Goal: Task Accomplishment & Management: Complete application form

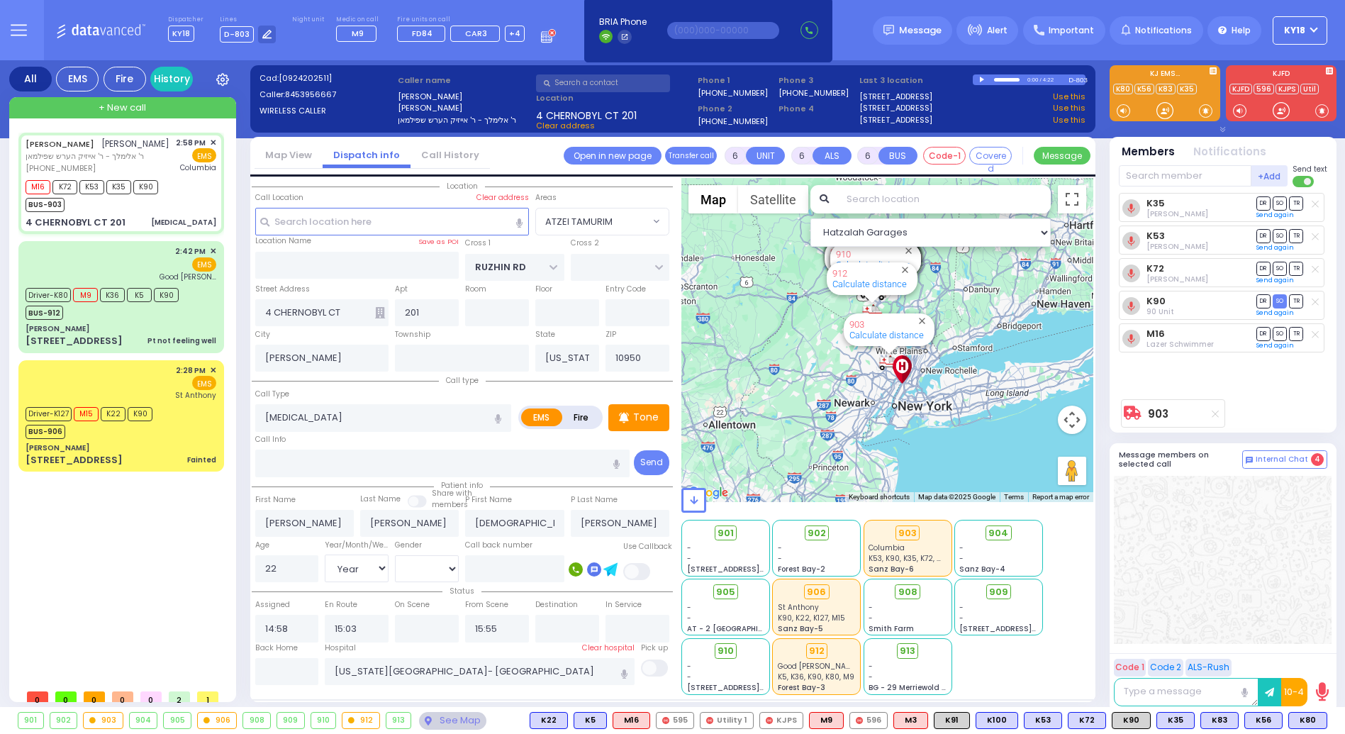
select select "ATZEI TAMURIM"
select select "Year"
select select "[DEMOGRAPHIC_DATA]"
click at [160, 442] on div "[PERSON_NAME]" at bounding box center [121, 447] width 191 height 11
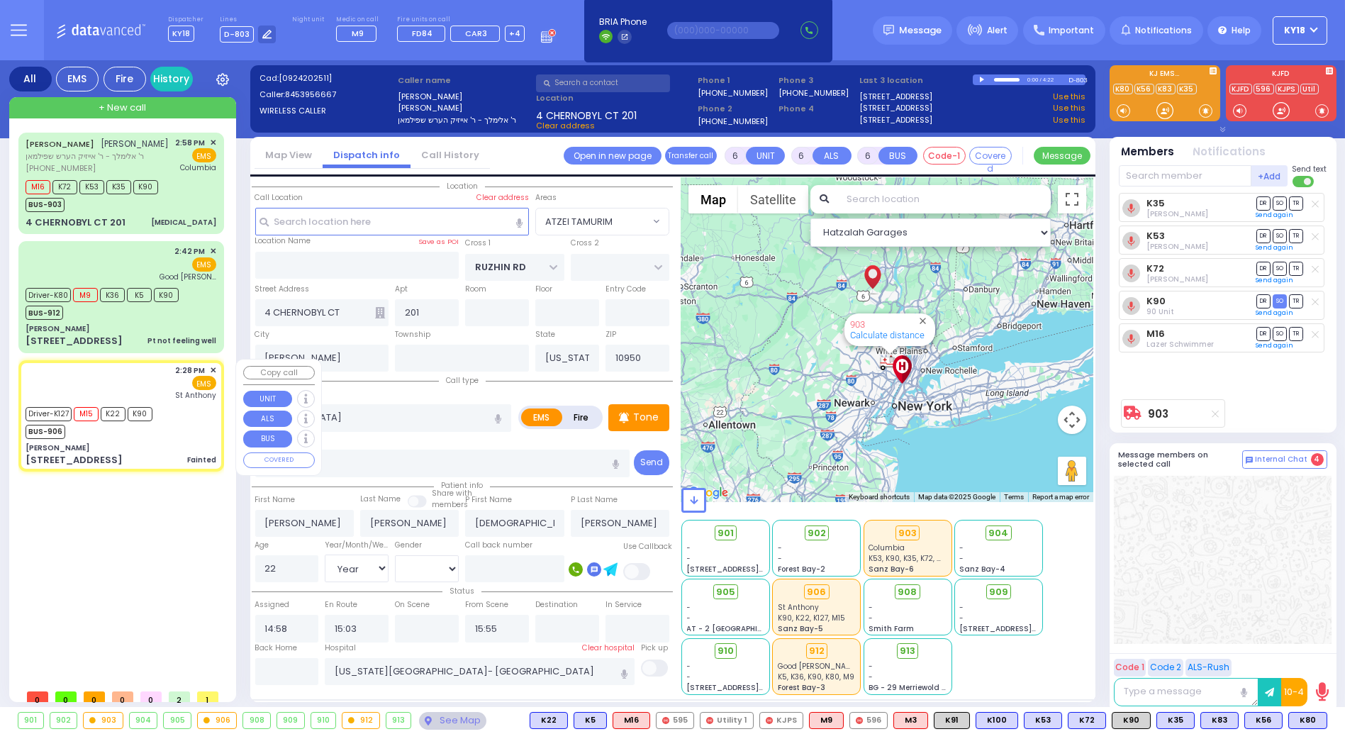
select select
type input "Fainted"
radio input "true"
type input "Freida"
type input "Flohr"
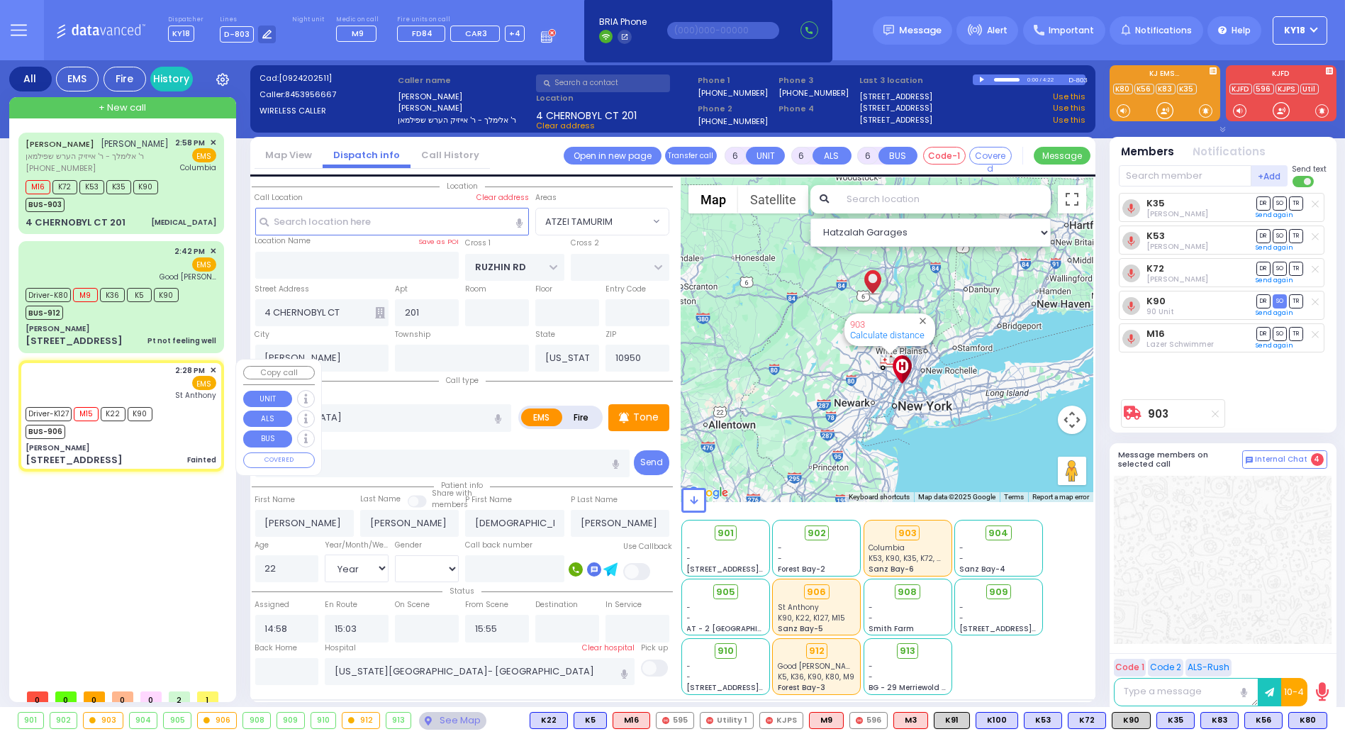
type input "83"
select select "Year"
select select "[DEMOGRAPHIC_DATA]"
type input "14:28"
type input "14:29"
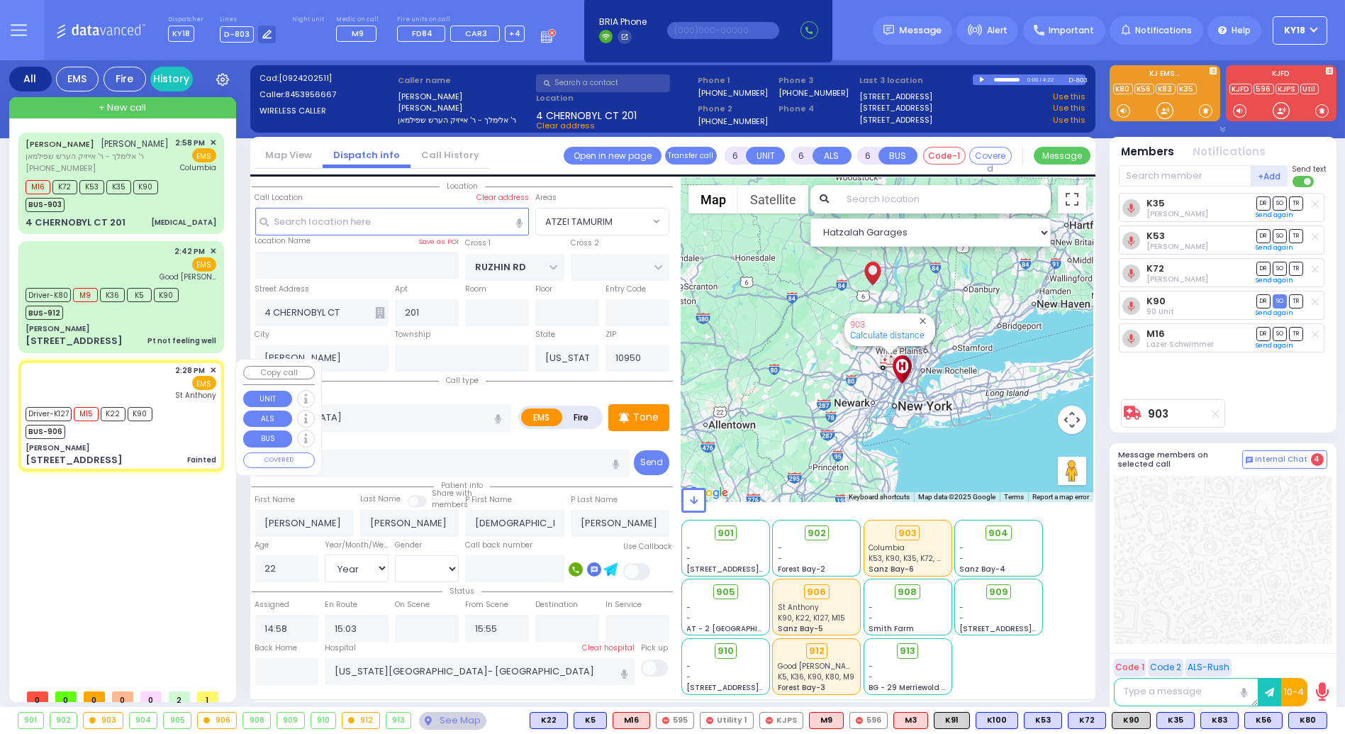
type input "14:29"
type input "14:55"
type input "15:21"
type input "16:05"
type input "[GEOGRAPHIC_DATA]"
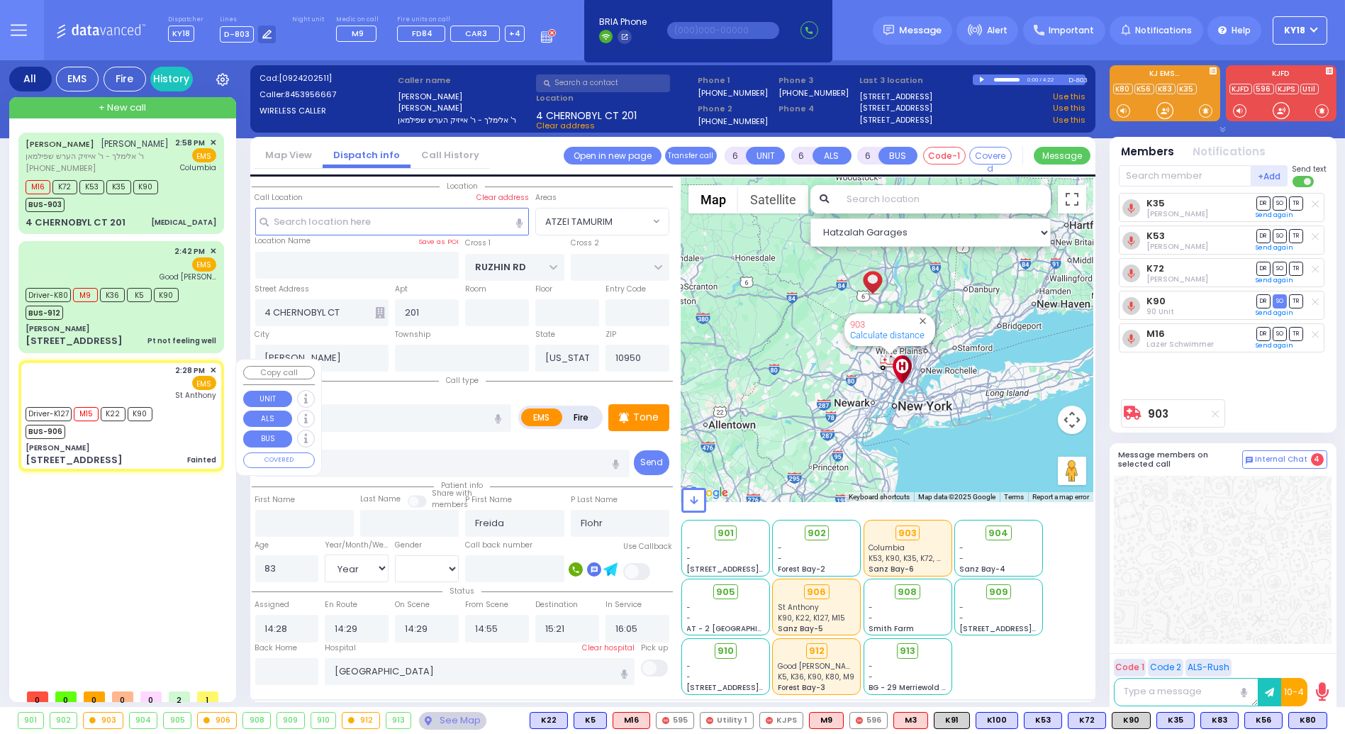
select select "Hatzalah Garages"
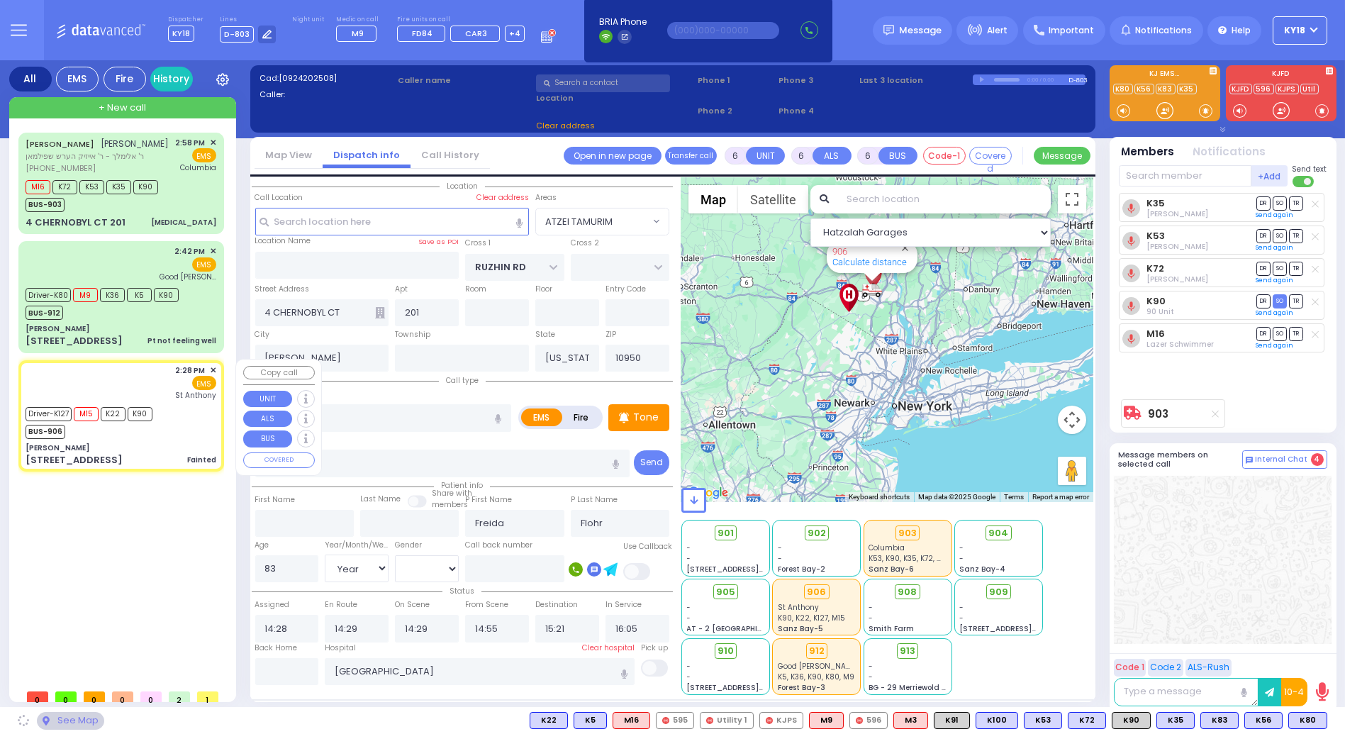
type input "[PERSON_NAME]"
type input "MORDCHE SHER BLVD"
type input "[PERSON_NAME] DR"
type input "[STREET_ADDRESS]"
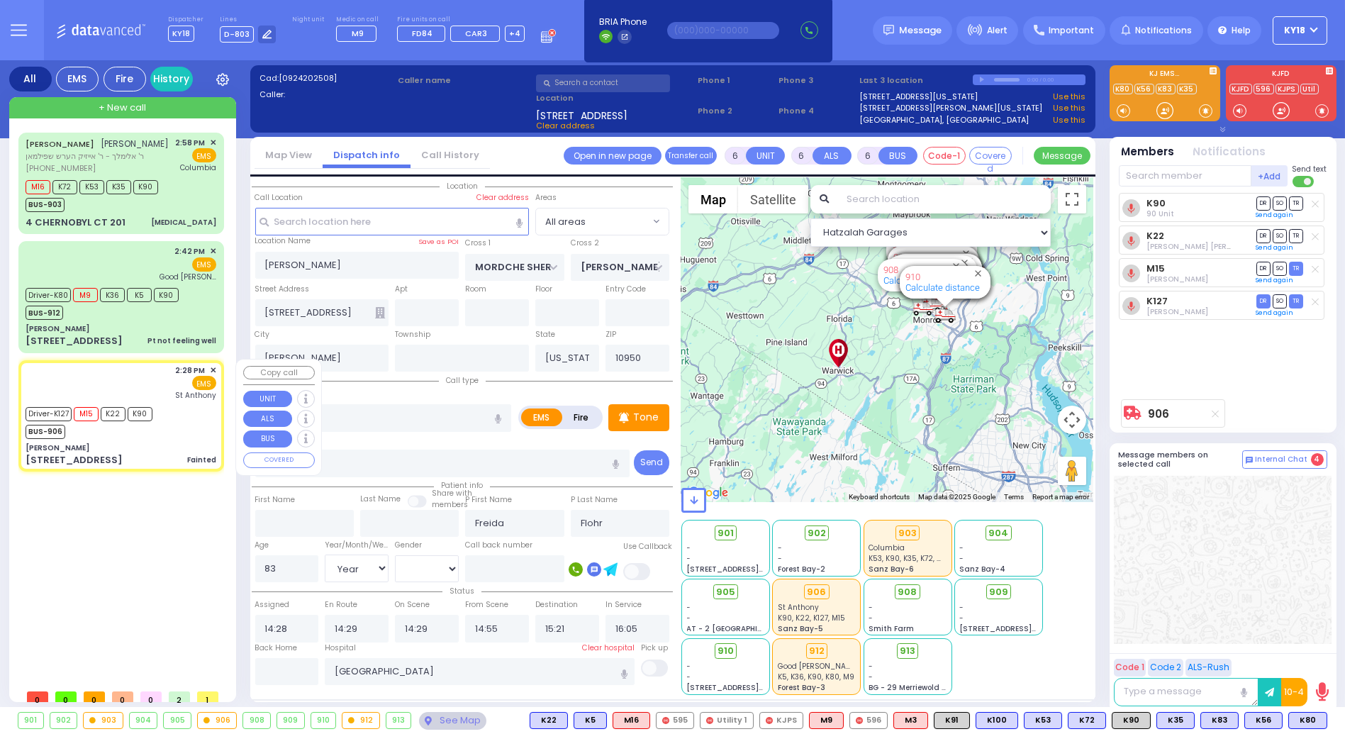
click at [122, 441] on div "2:28 PM ✕ EMS [GEOGRAPHIC_DATA][PERSON_NAME]" at bounding box center [121, 415] width 200 height 107
select select
radio input "true"
select select "Year"
select select "[DEMOGRAPHIC_DATA]"
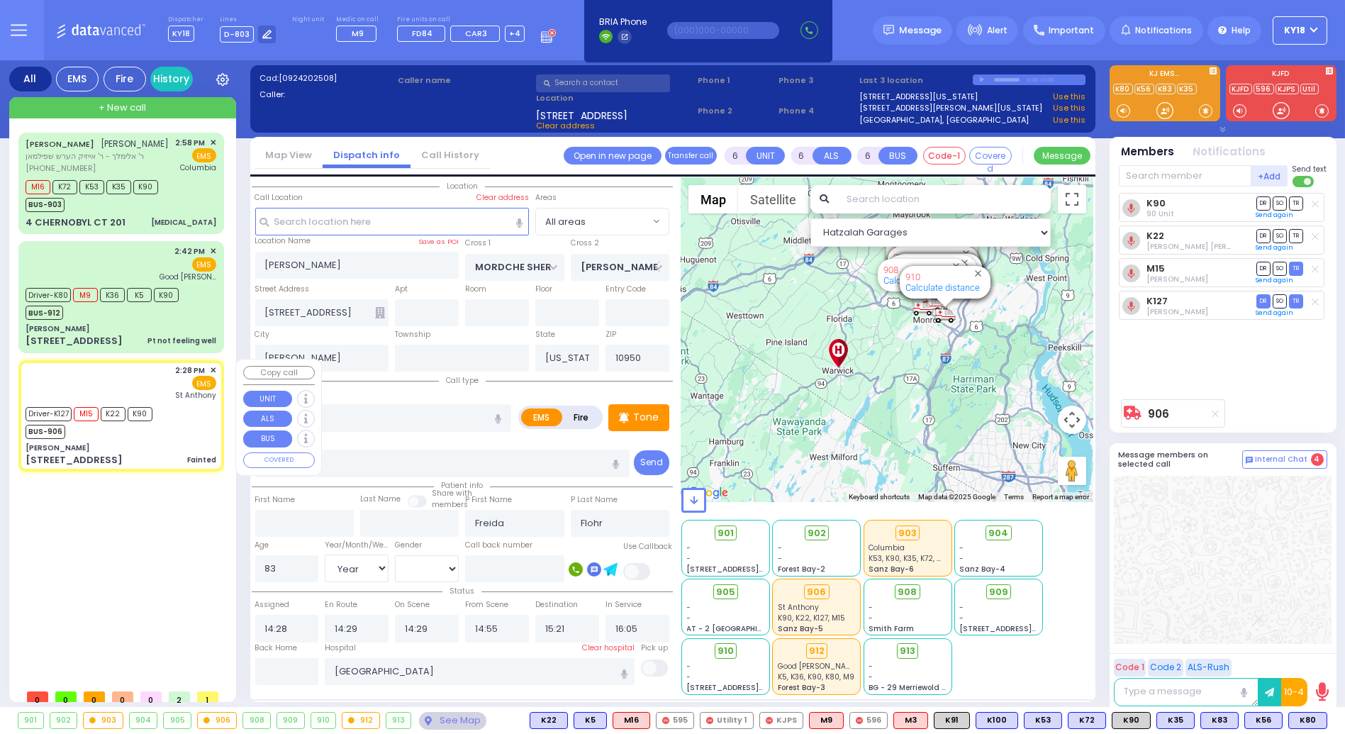
select select "Hatzalah Garages"
click at [269, 666] on input "text" at bounding box center [287, 671] width 64 height 27
click at [273, 665] on input "text" at bounding box center [287, 671] width 64 height 27
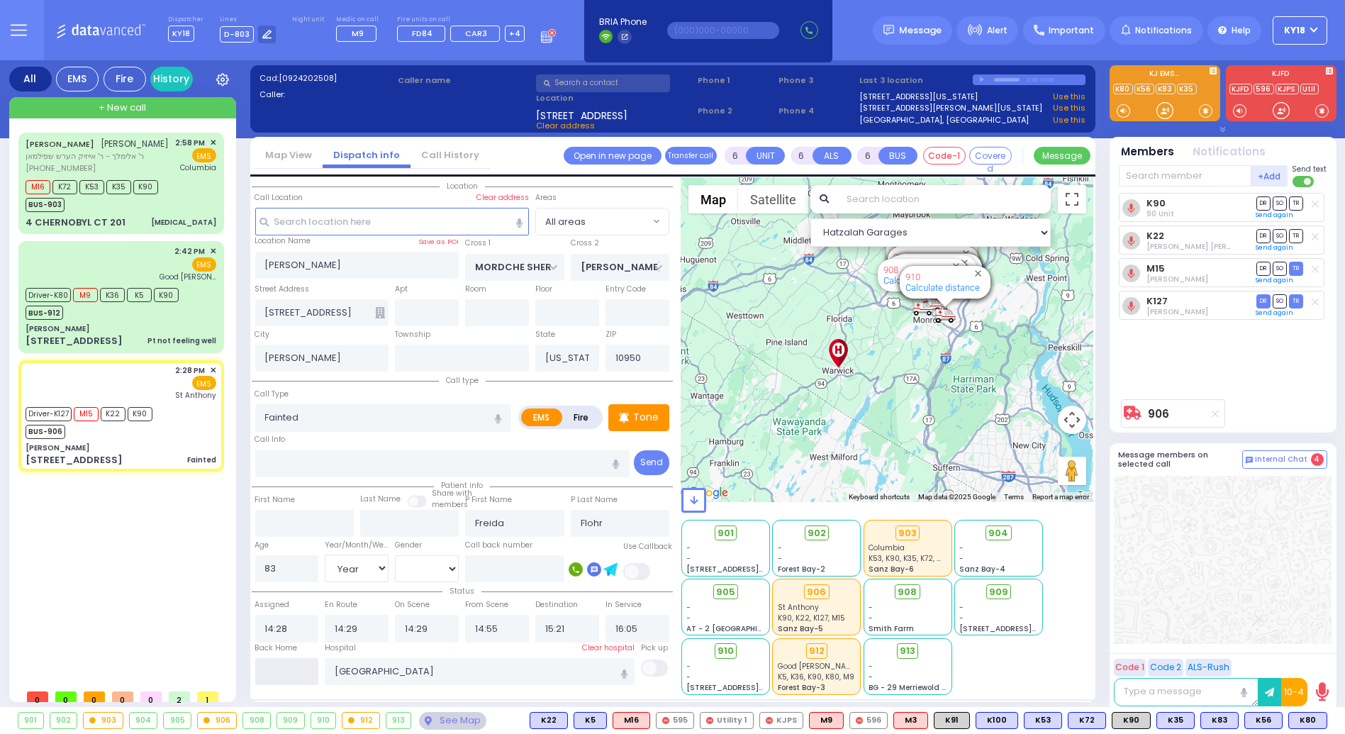
click at [272, 665] on input "text" at bounding box center [287, 671] width 64 height 27
type input "16:24"
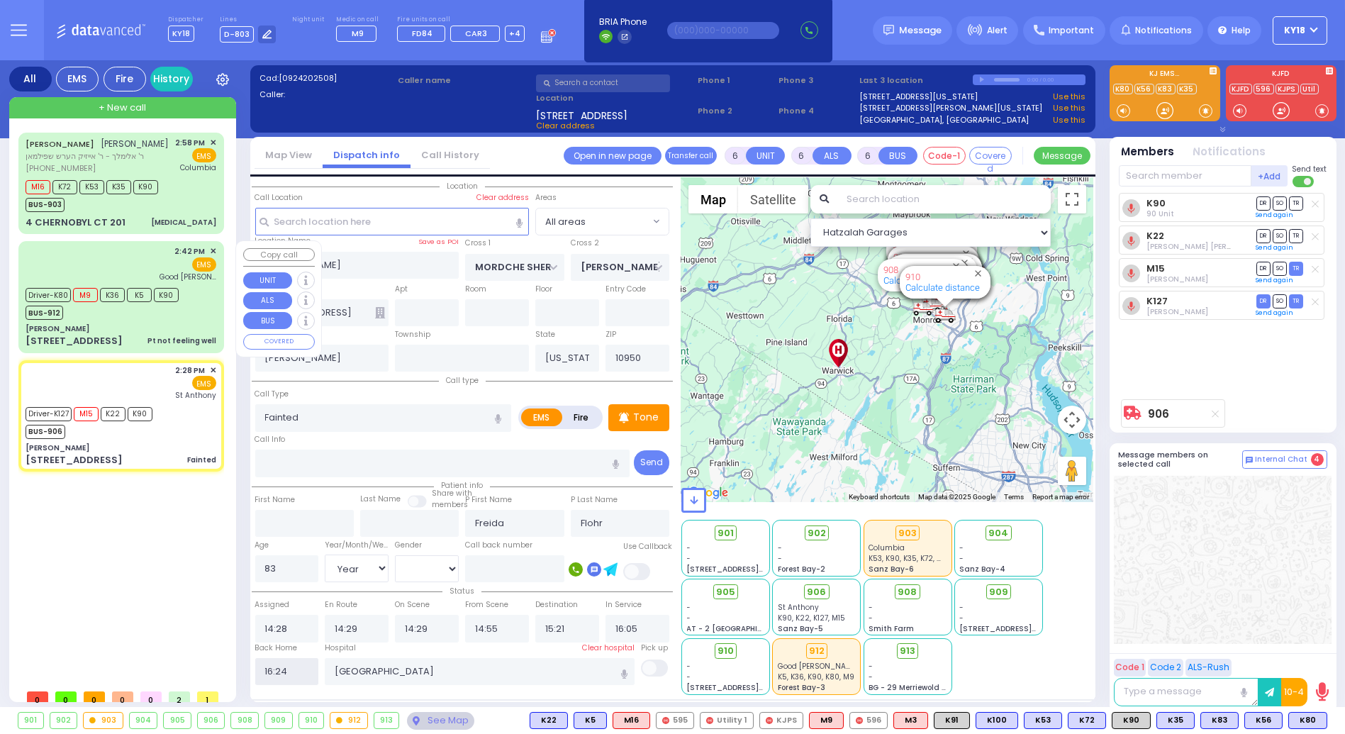
select select
radio input "true"
select select
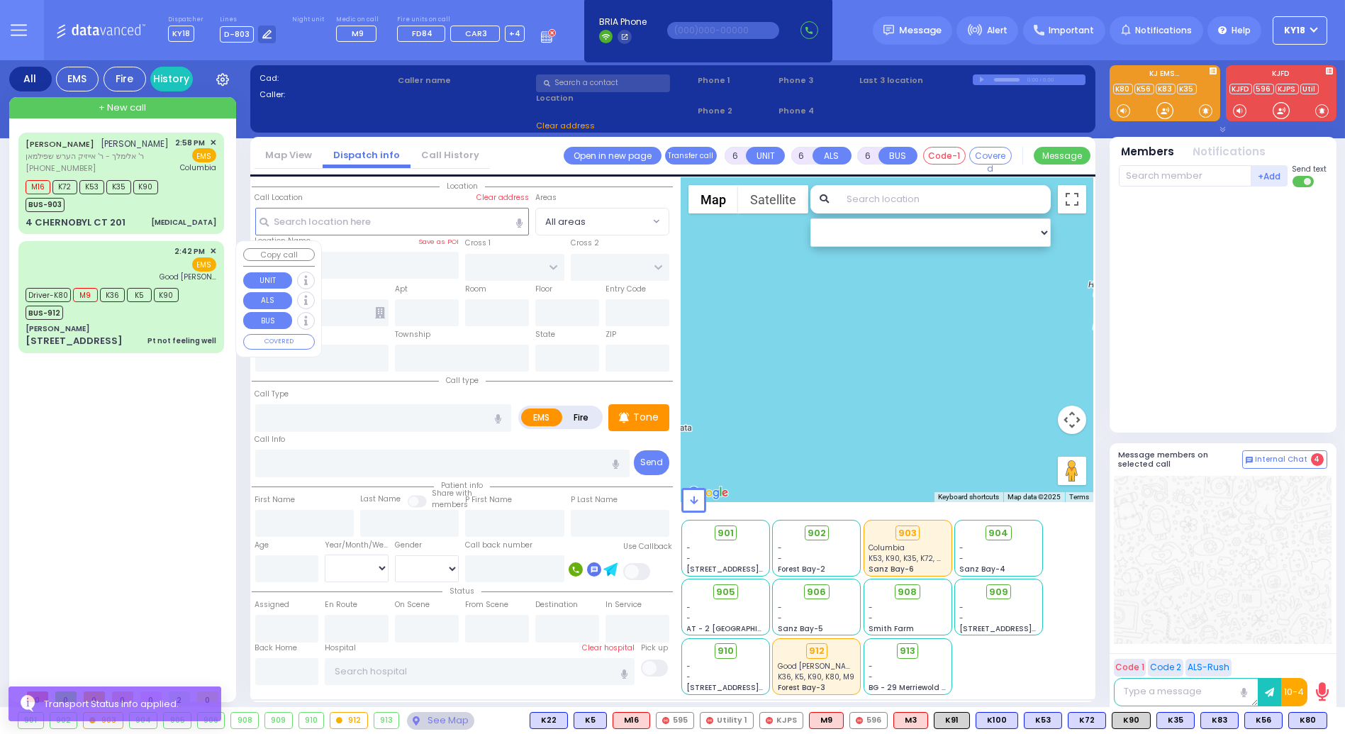
click at [206, 327] on div "[PERSON_NAME]" at bounding box center [121, 328] width 191 height 11
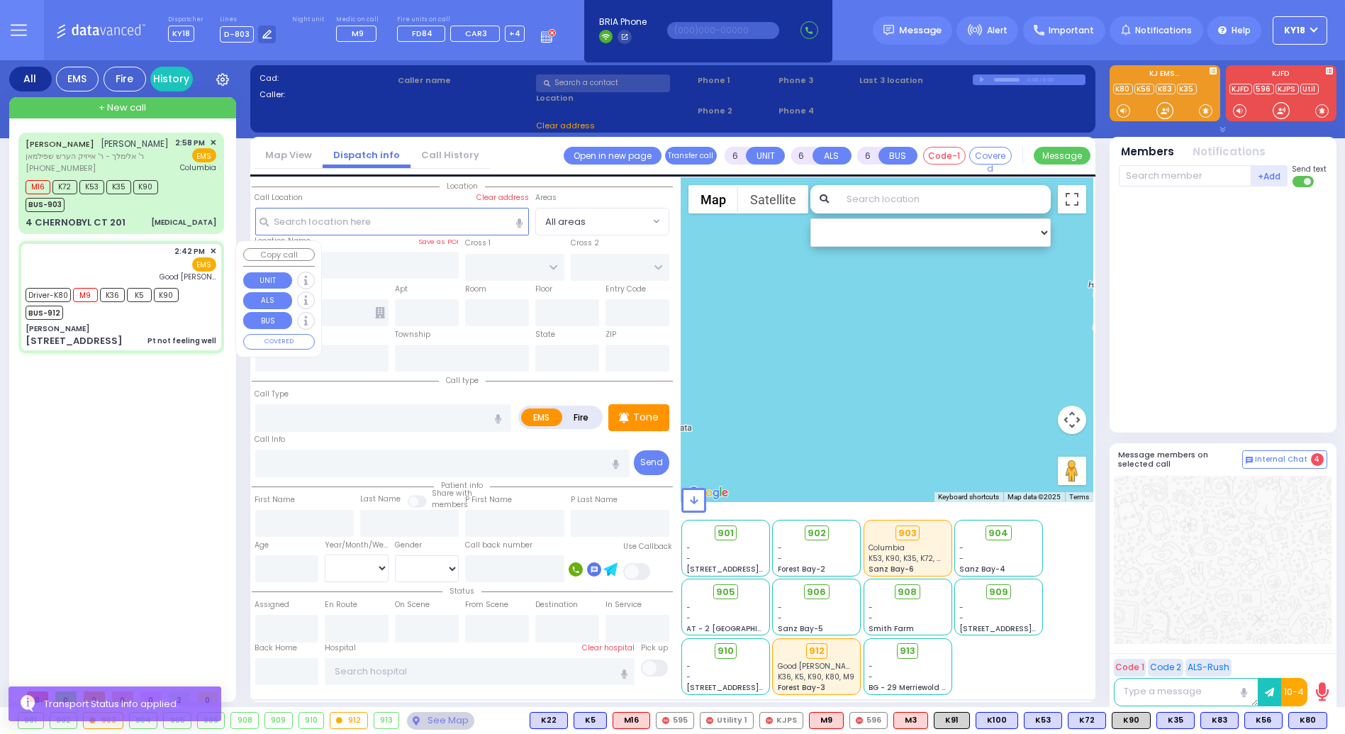
select select
type input "Pt not feeling well"
radio input "true"
type input "[PERSON_NAME]"
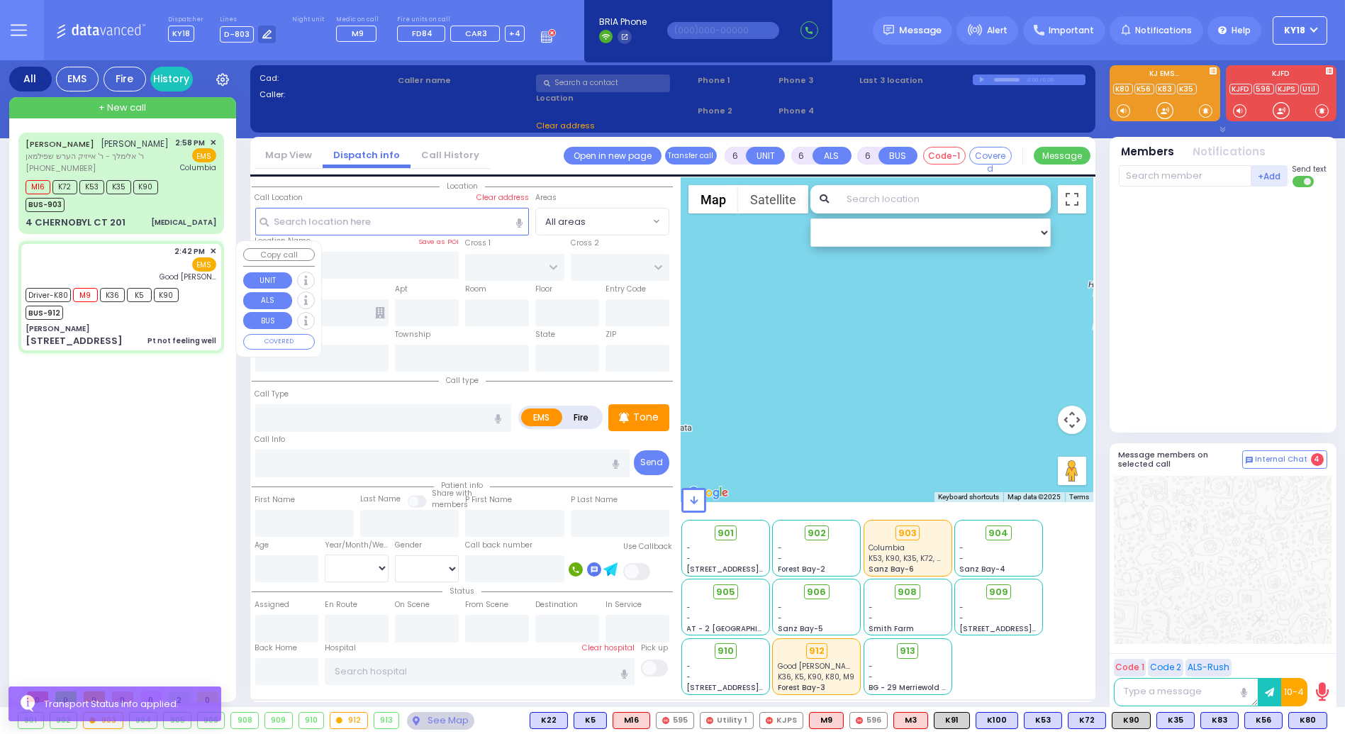
type input "41"
select select "Year"
select select "[DEMOGRAPHIC_DATA]"
type input "14:42"
type input "14:43"
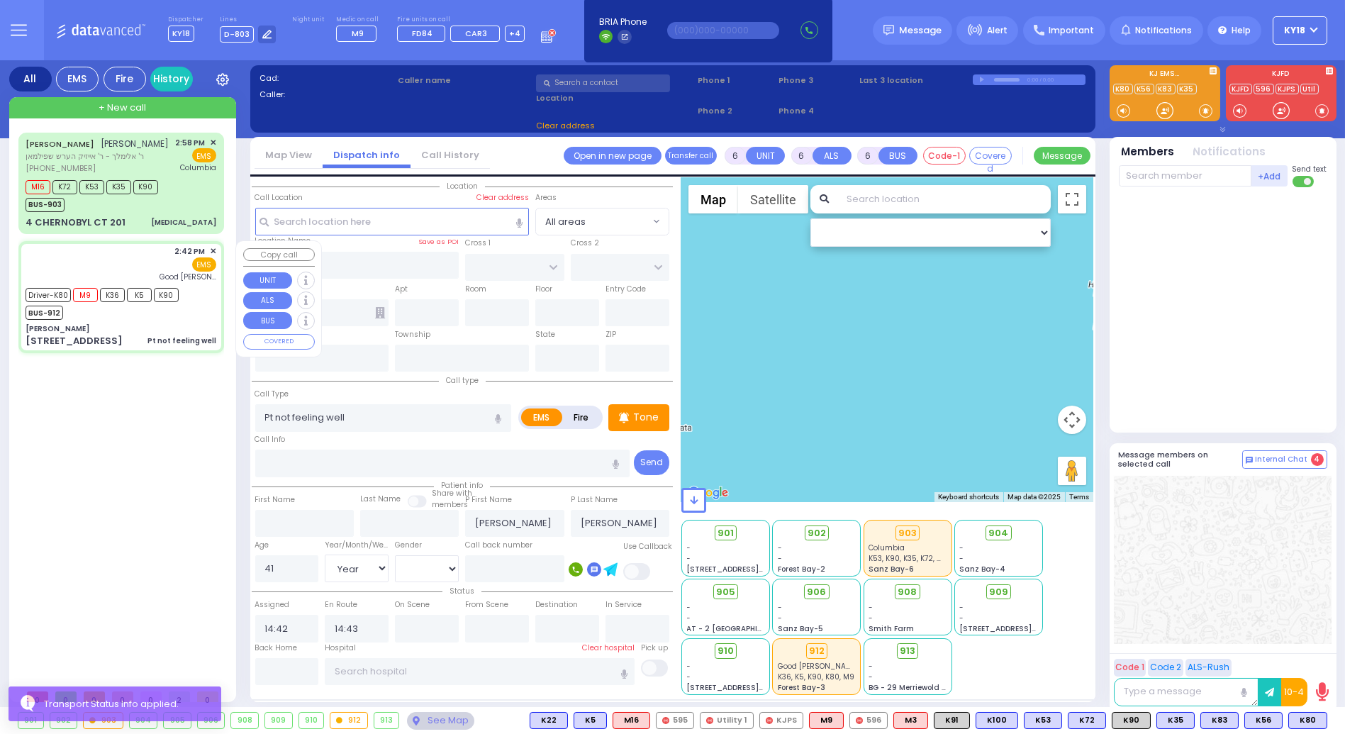
type input "15:11"
type input "15:15"
type input "15:31"
type input "[GEOGRAPHIC_DATA]"
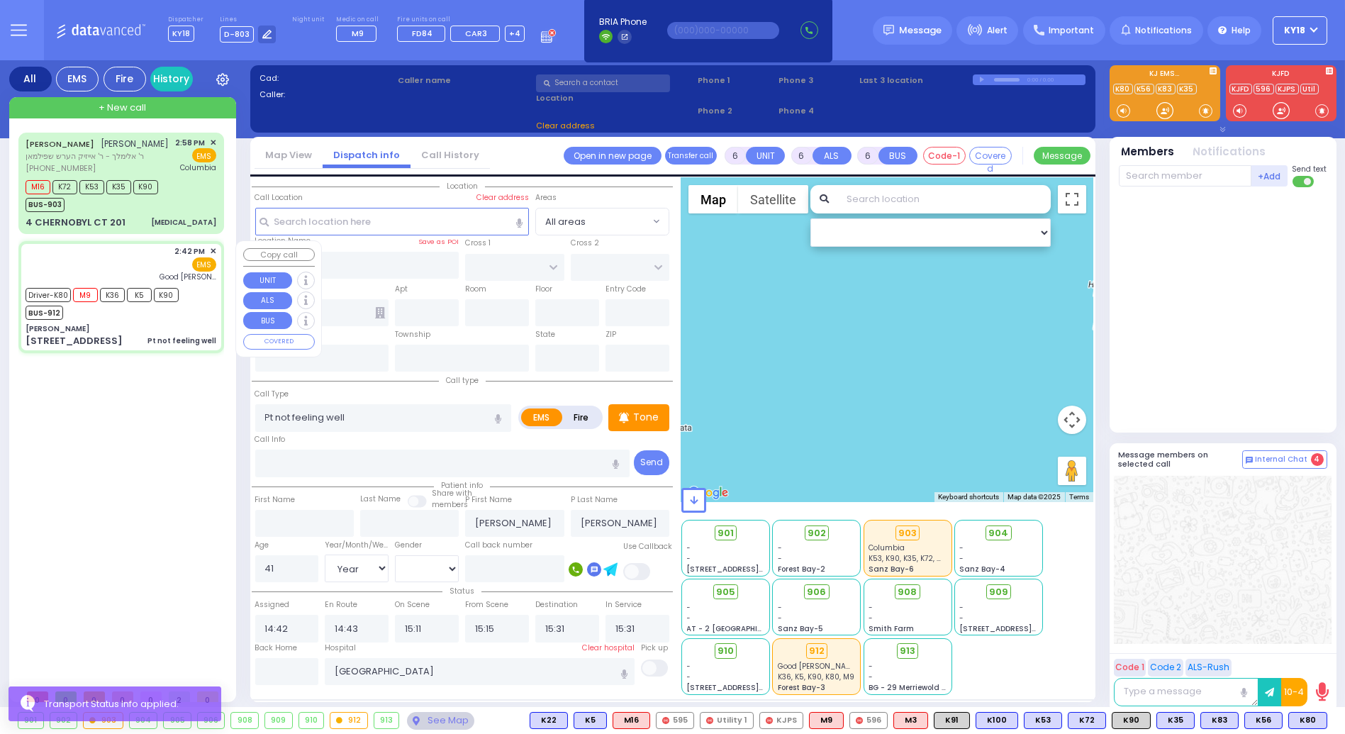
select select "Hatzalah Garages"
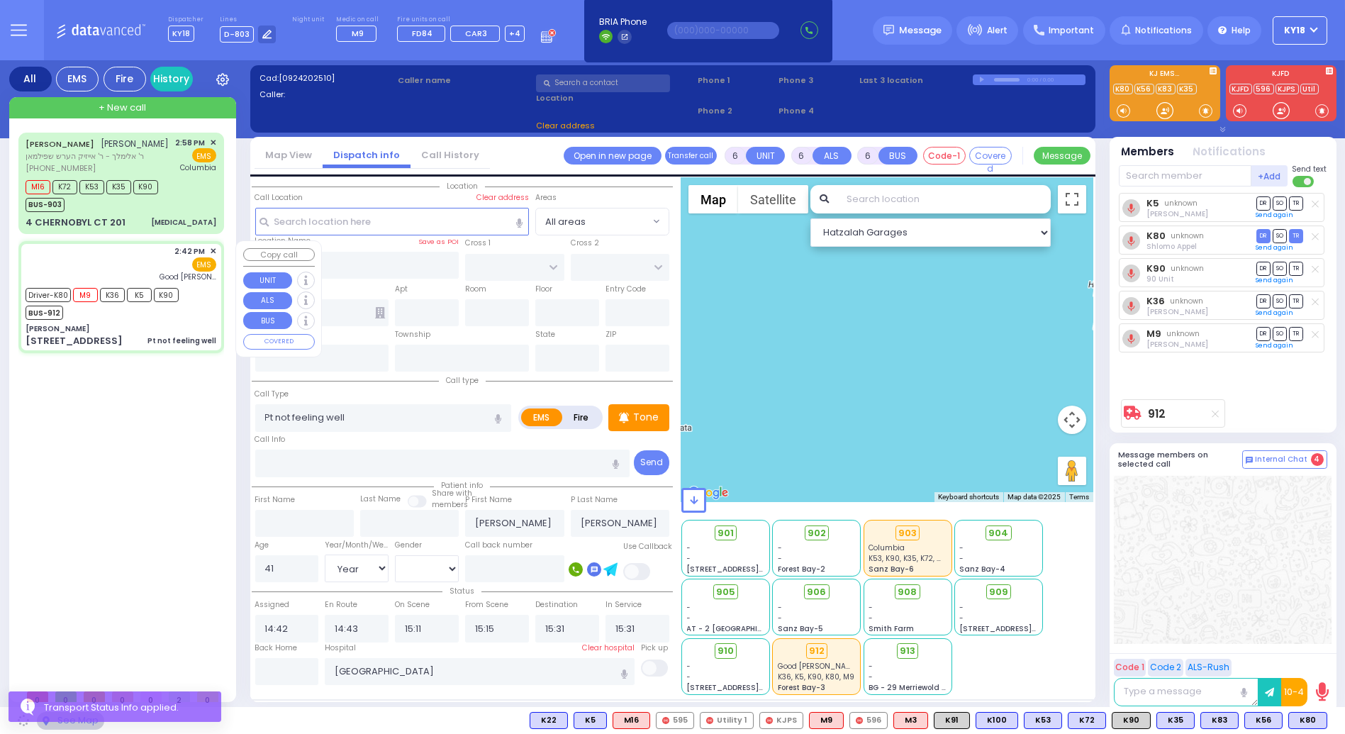
type input "[PERSON_NAME]"
type input "MORDCHE SHER BLVD"
type input "[PERSON_NAME] DR"
type input "[STREET_ADDRESS]"
type input "[PERSON_NAME]"
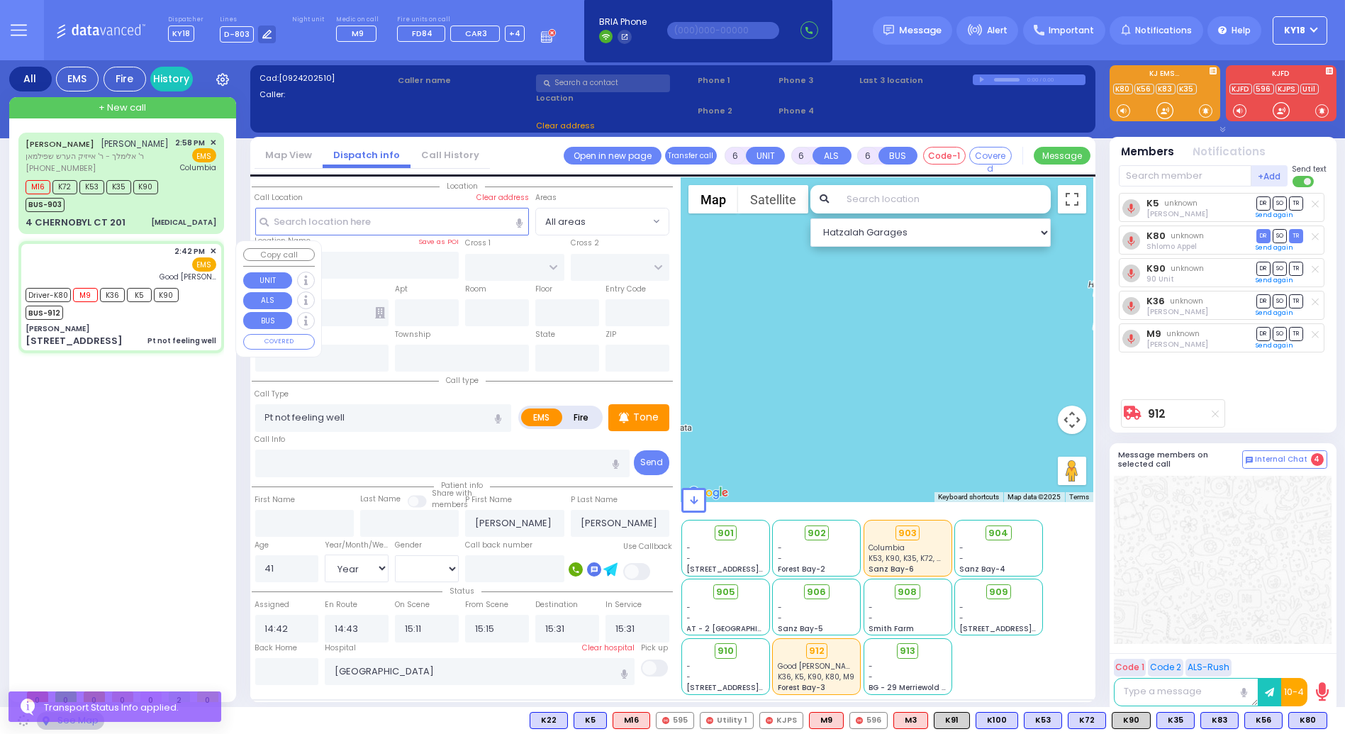
type input "[US_STATE]"
type input "10950"
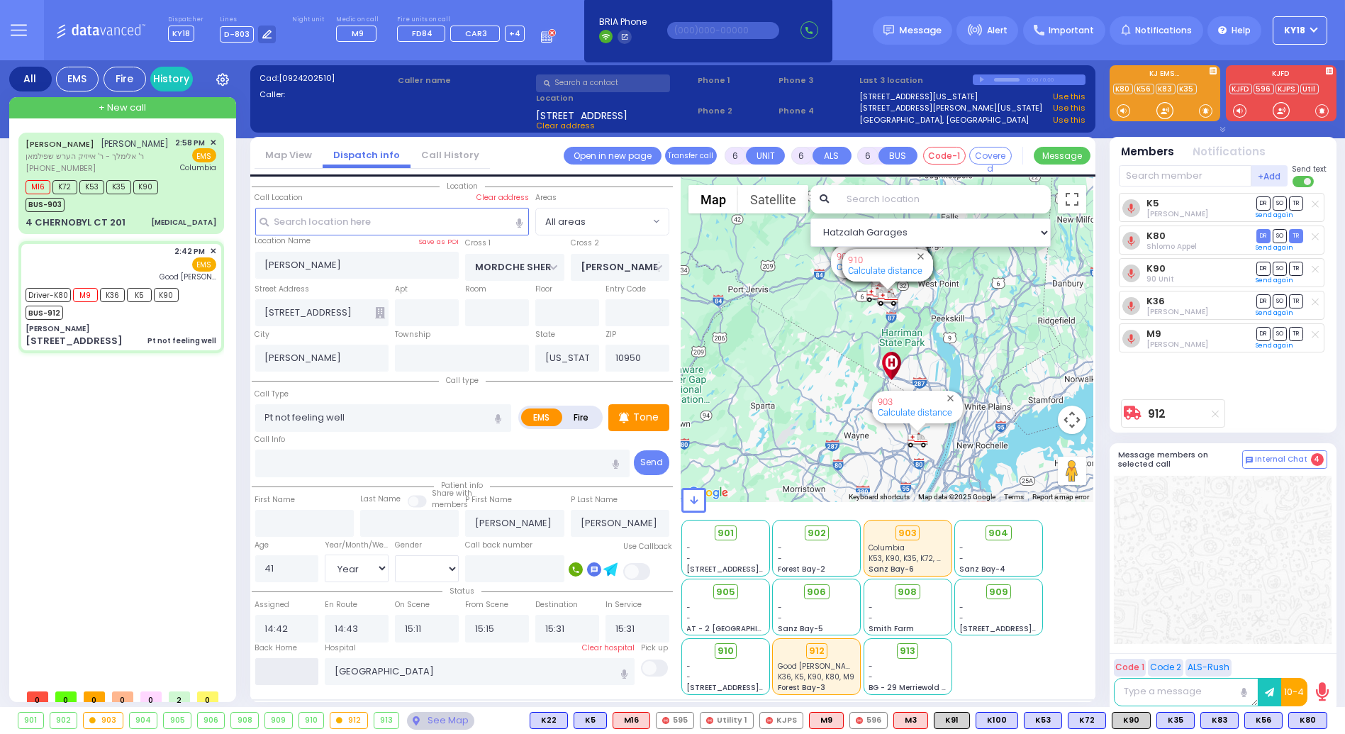
drag, startPoint x: 303, startPoint y: 659, endPoint x: 296, endPoint y: 655, distance: 7.3
click at [299, 658] on input "text" at bounding box center [287, 671] width 64 height 27
click at [296, 654] on div "Back Home" at bounding box center [287, 663] width 70 height 43
click at [297, 659] on input "text" at bounding box center [287, 671] width 64 height 27
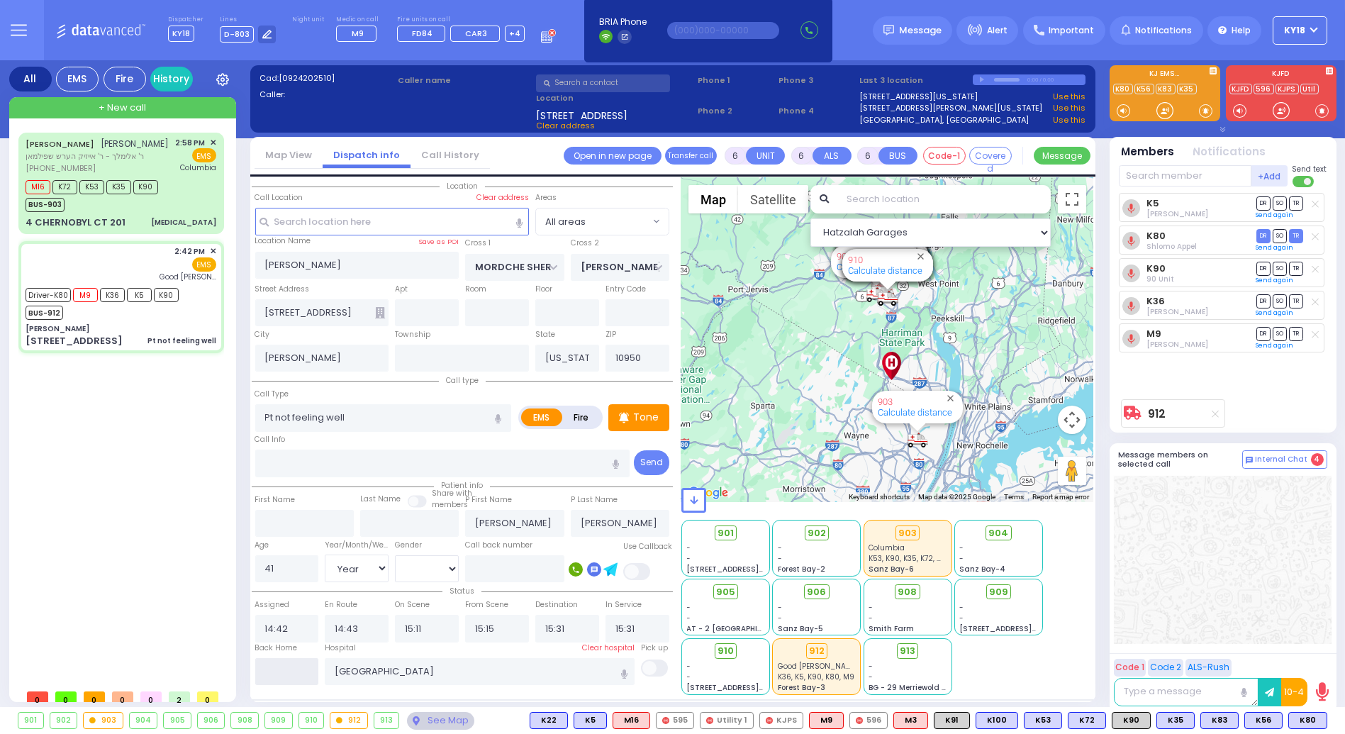
type input "16:24"
click at [296, 661] on input "16:24" at bounding box center [287, 671] width 64 height 27
select select
radio input "true"
select select
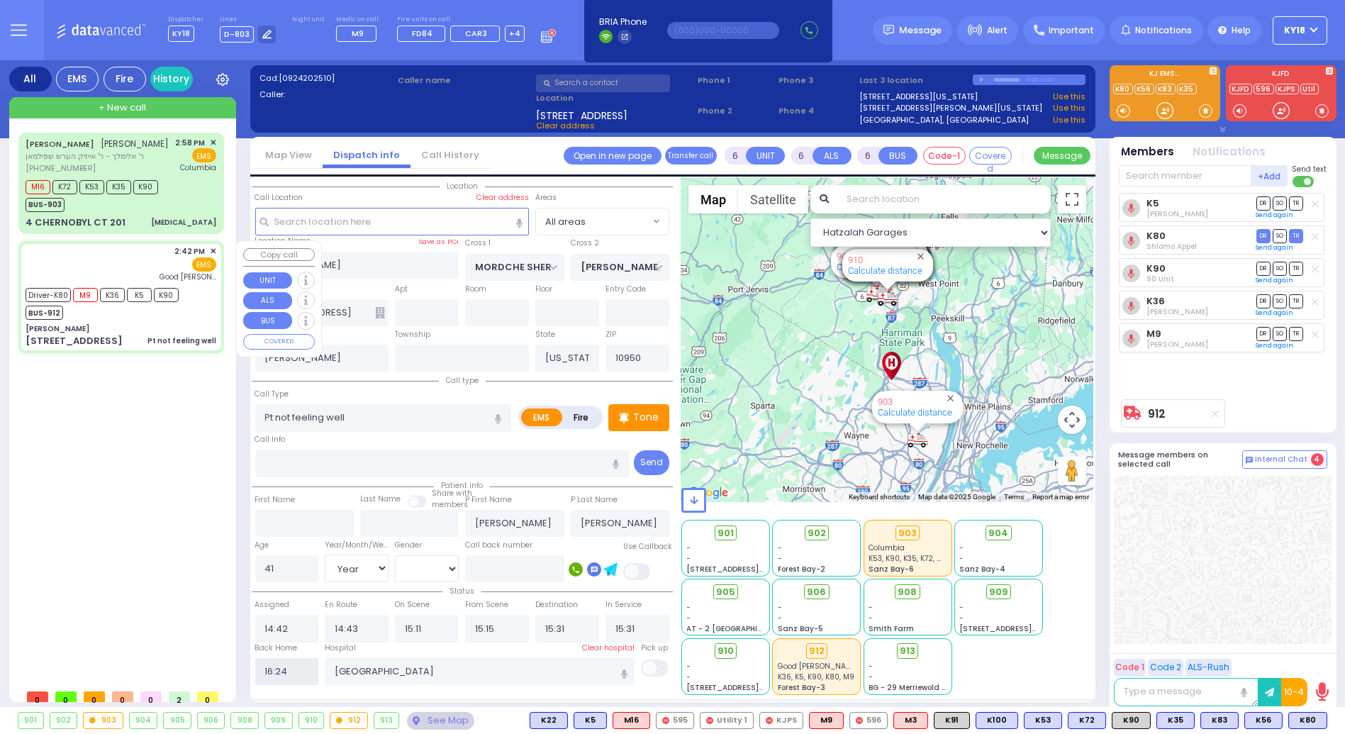
select select
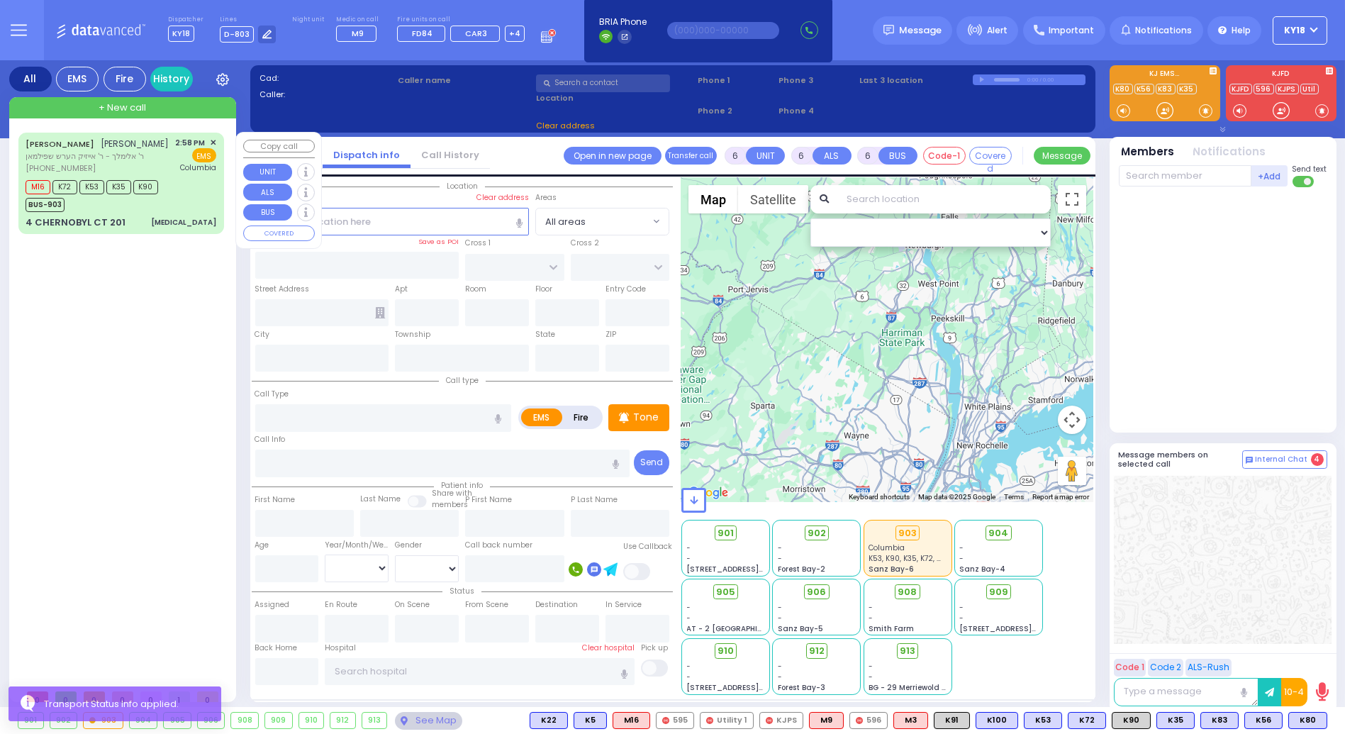
click at [188, 189] on div "M16 K72 K53 K35 K90 BUS-903" at bounding box center [121, 194] width 191 height 35
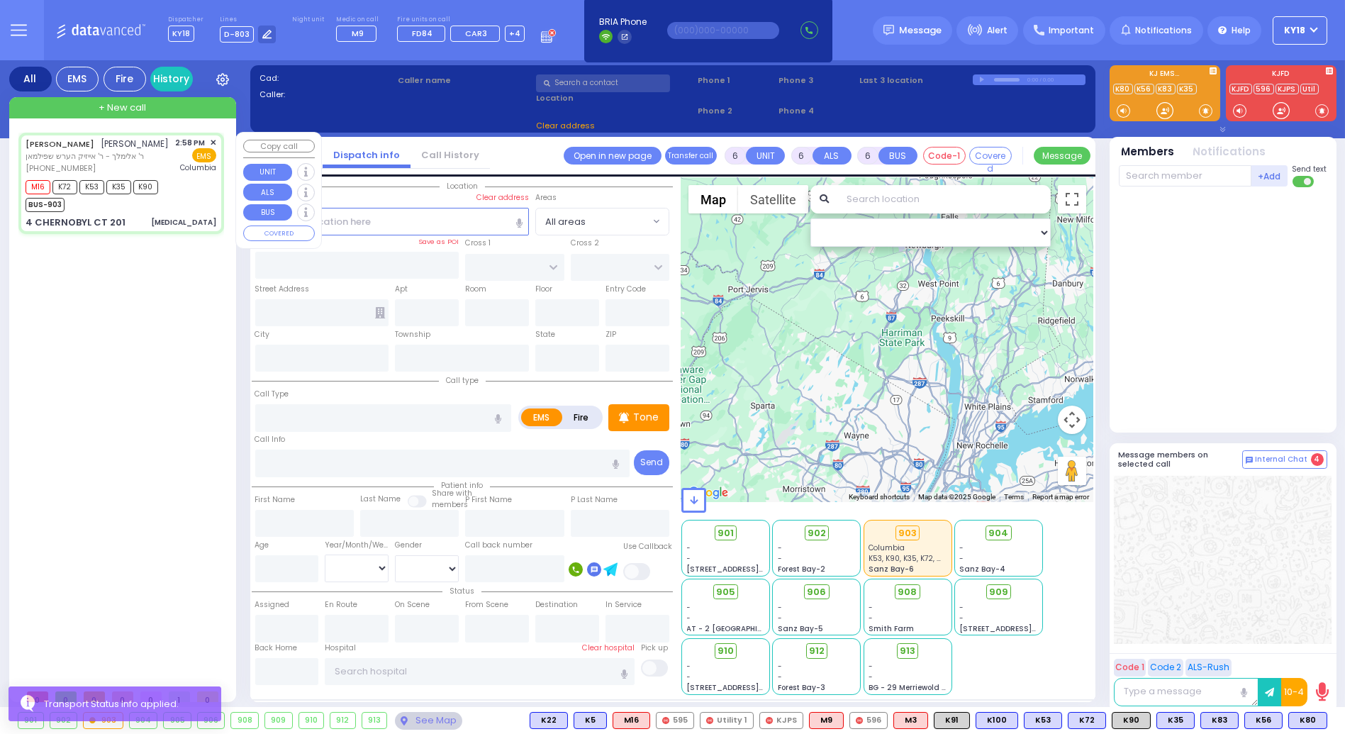
select select
type input "[MEDICAL_DATA]"
radio input "true"
type input "[PERSON_NAME]"
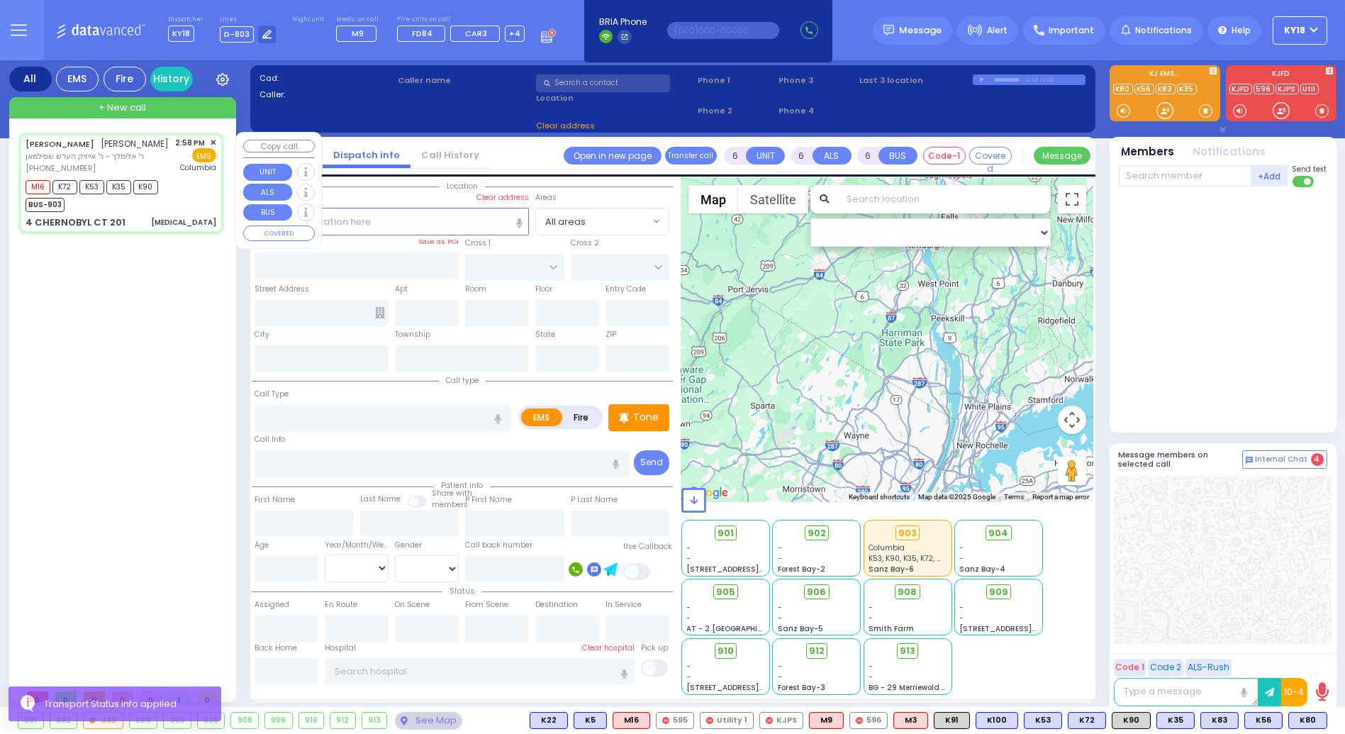
type input "[DEMOGRAPHIC_DATA]"
type input "[PERSON_NAME]"
type input "22"
select select "Year"
select select "[DEMOGRAPHIC_DATA]"
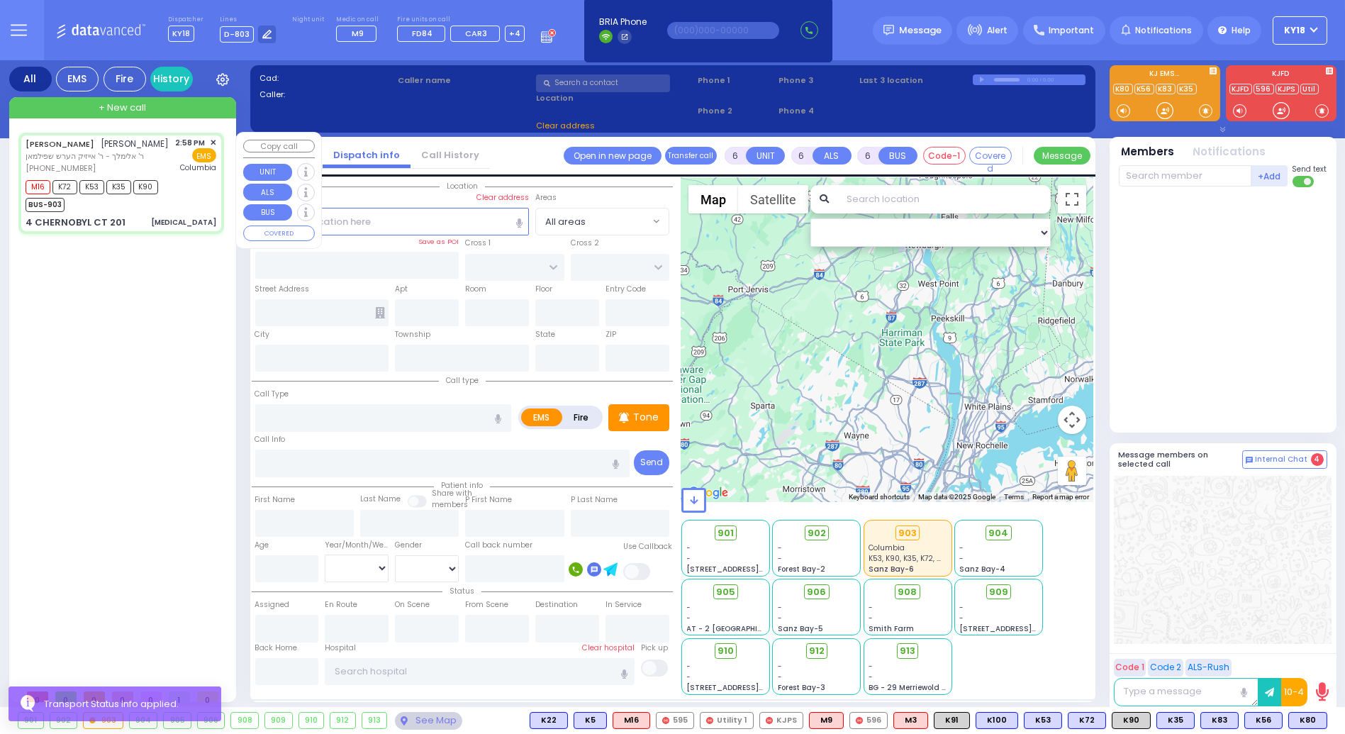
type input "14:58"
type input "15:03"
type input "15:55"
type input "[US_STATE][GEOGRAPHIC_DATA]- [GEOGRAPHIC_DATA]"
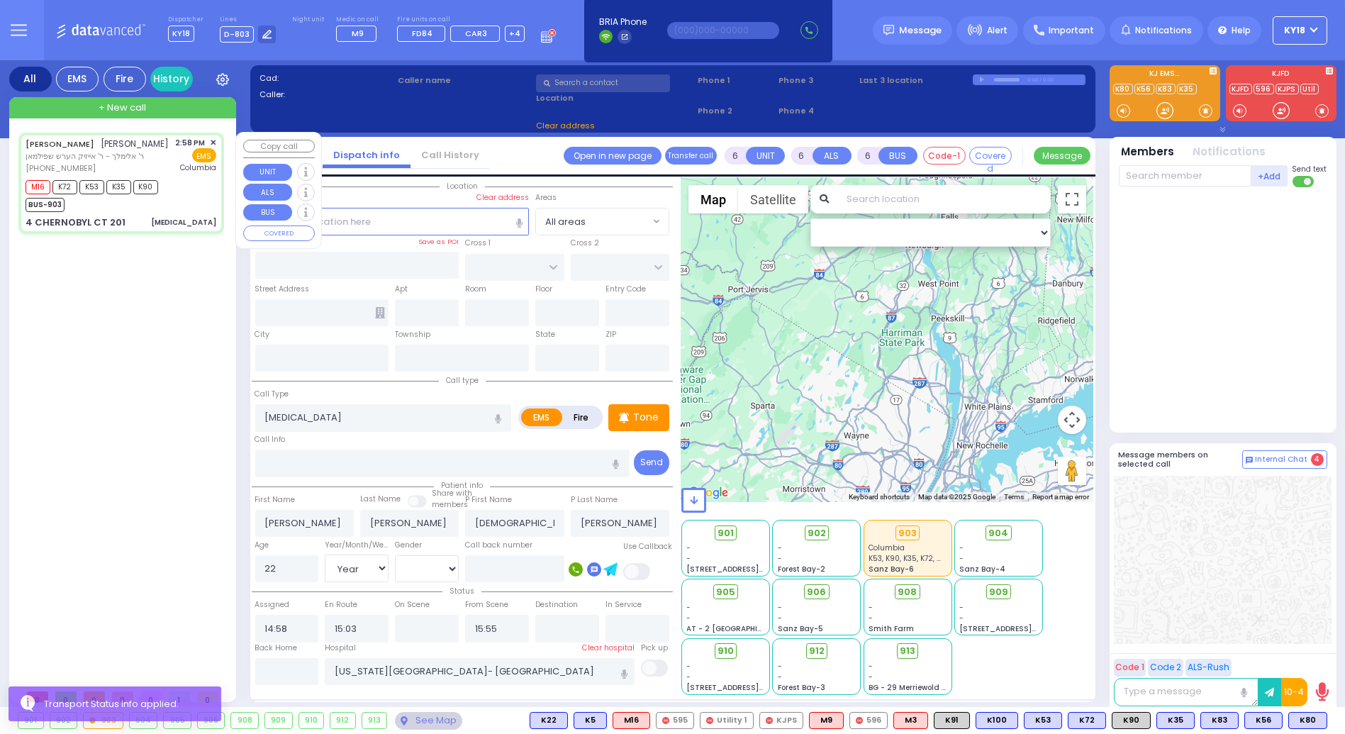
select select "Hatzalah Garages"
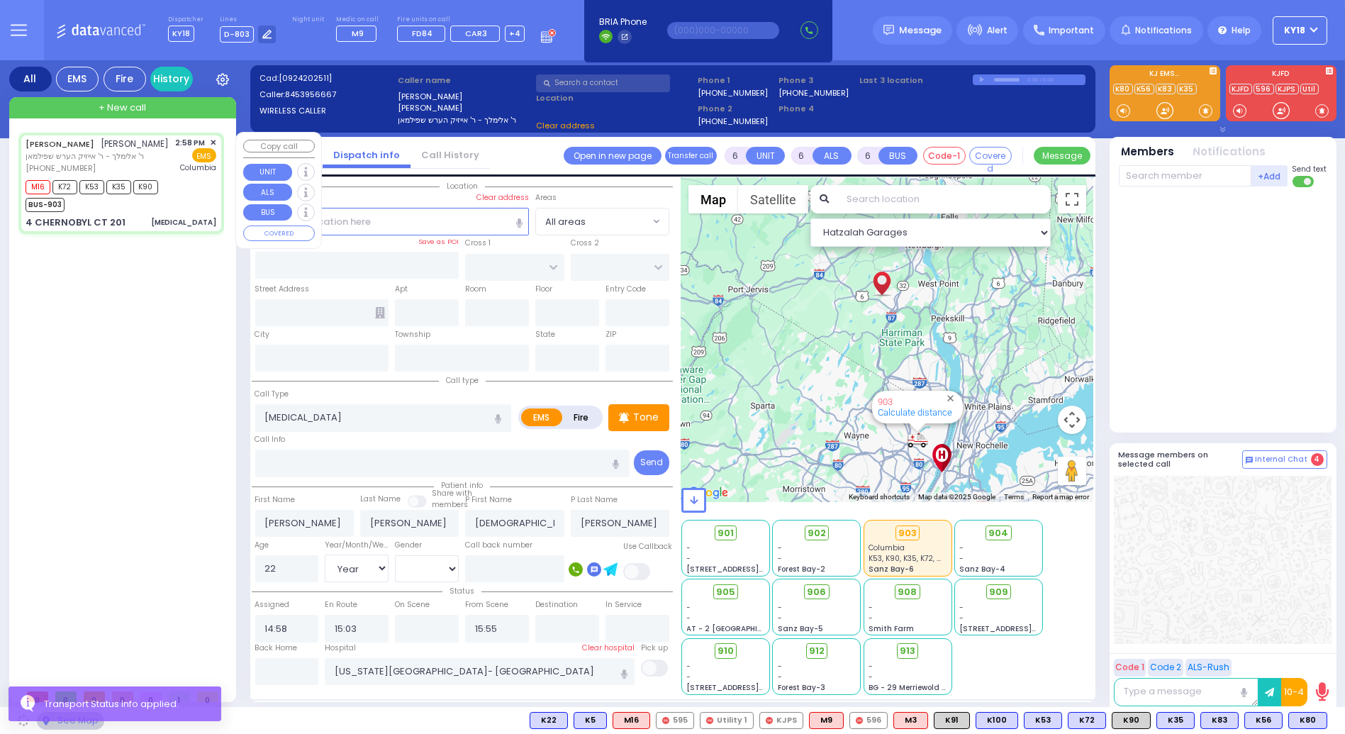
type input "RUZHIN RD"
type input "4 CHERNOBYL CT"
type input "201"
type input "[PERSON_NAME]"
type input "[US_STATE]"
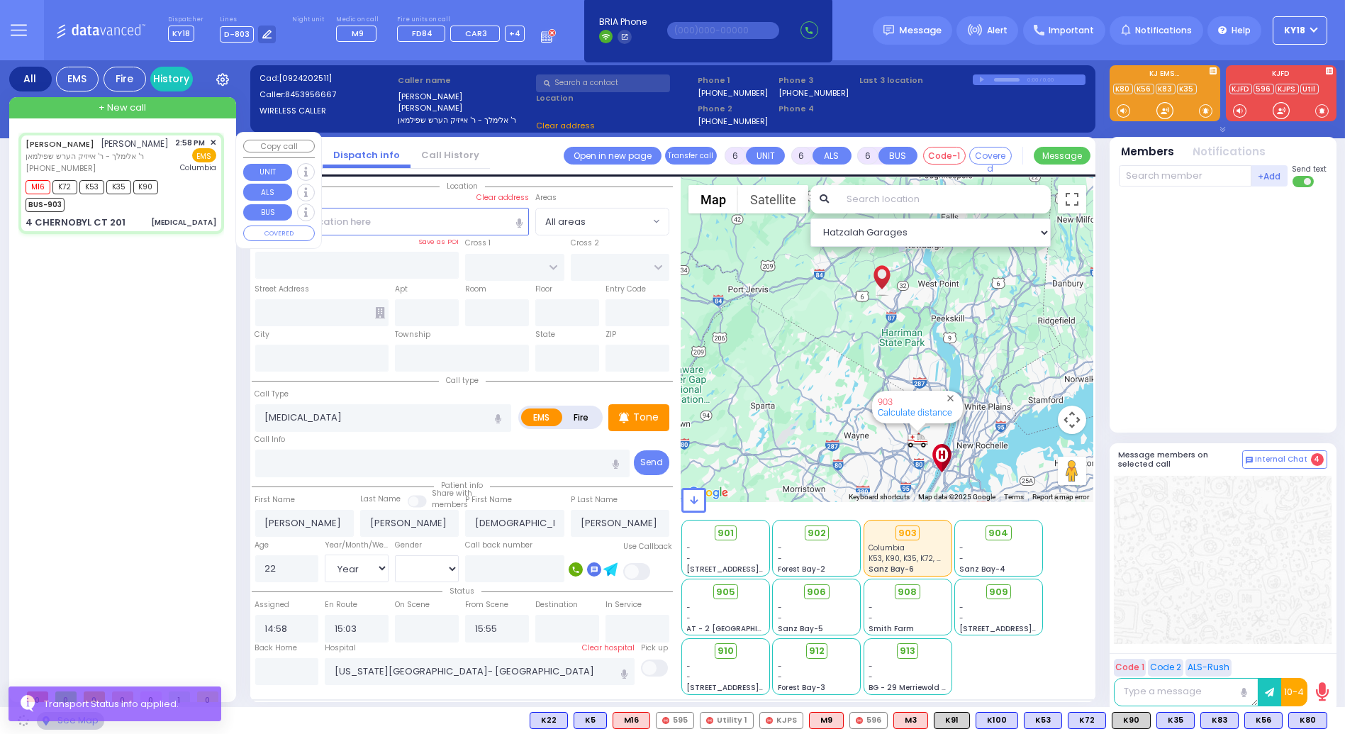
type input "10950"
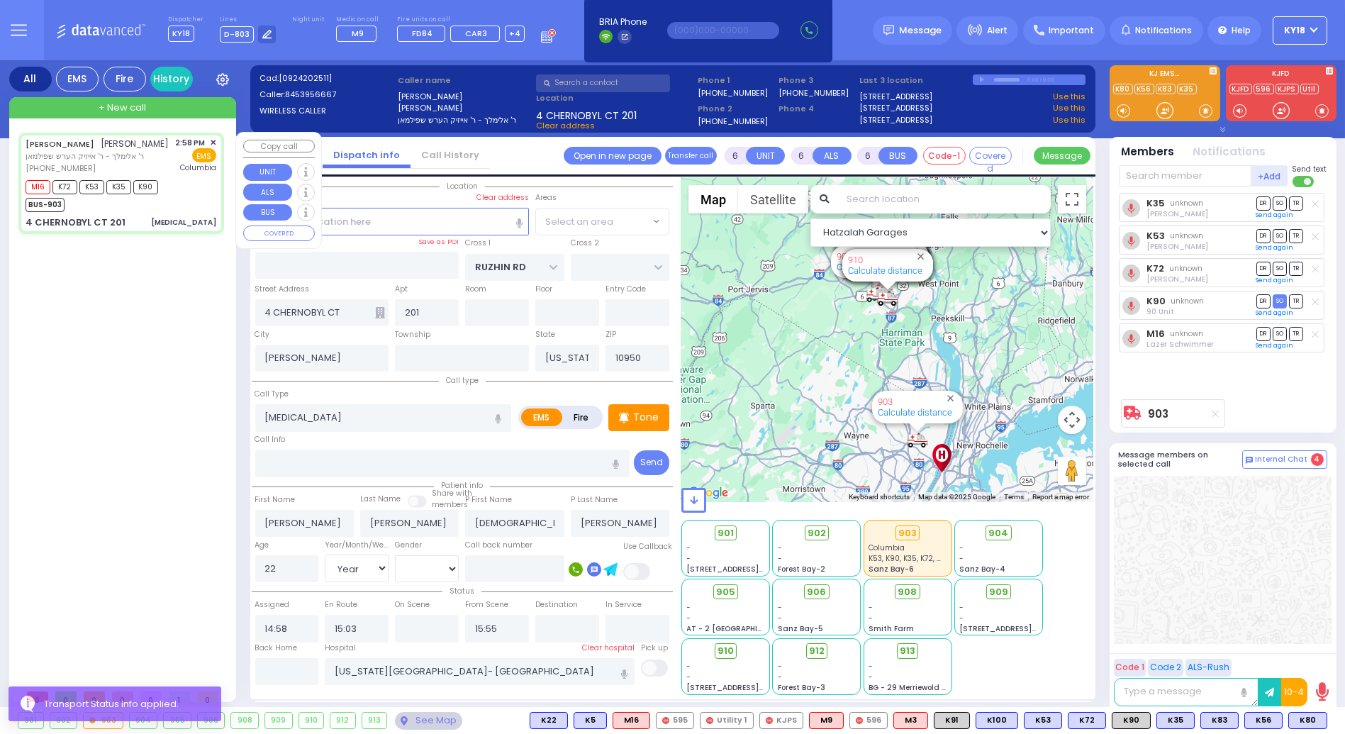
select select "ATZEI TAMURIM"
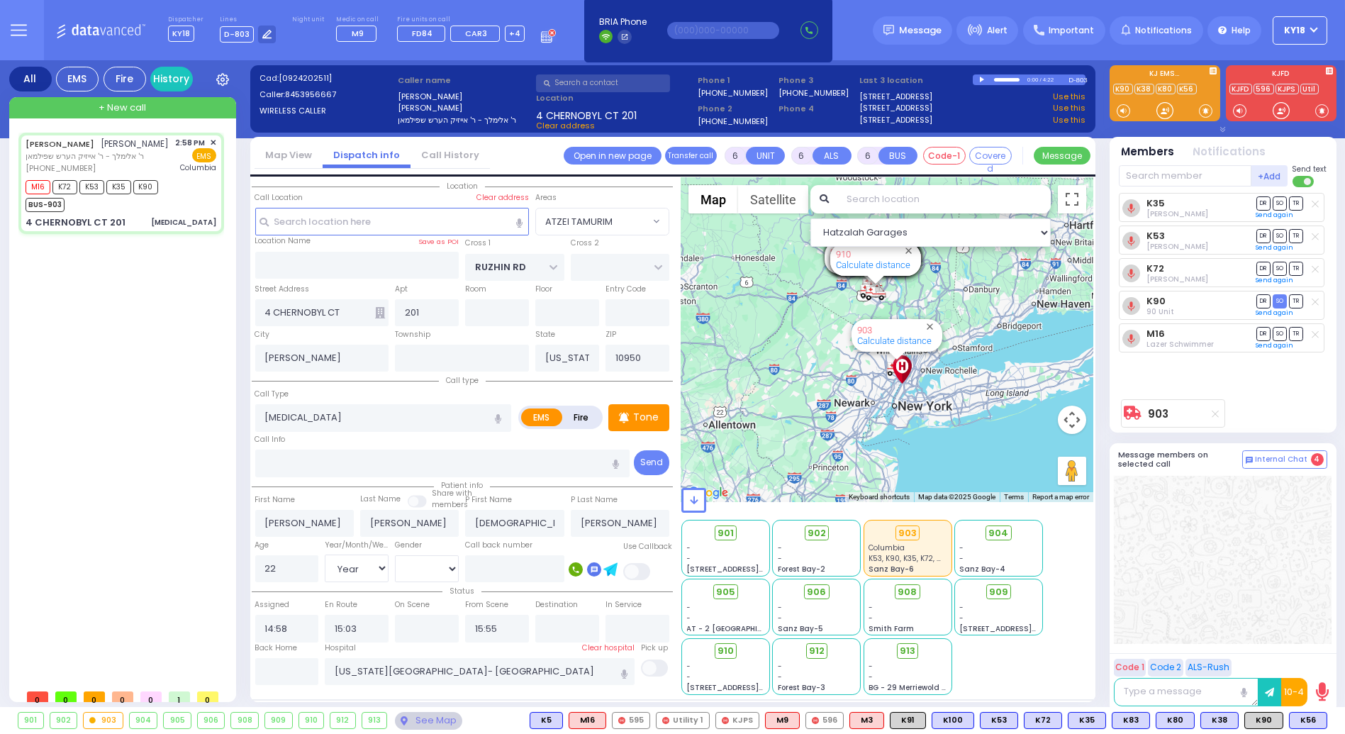
select select
radio input "true"
select select "Year"
select select "[DEMOGRAPHIC_DATA]"
select select "Hatzalah Garages"
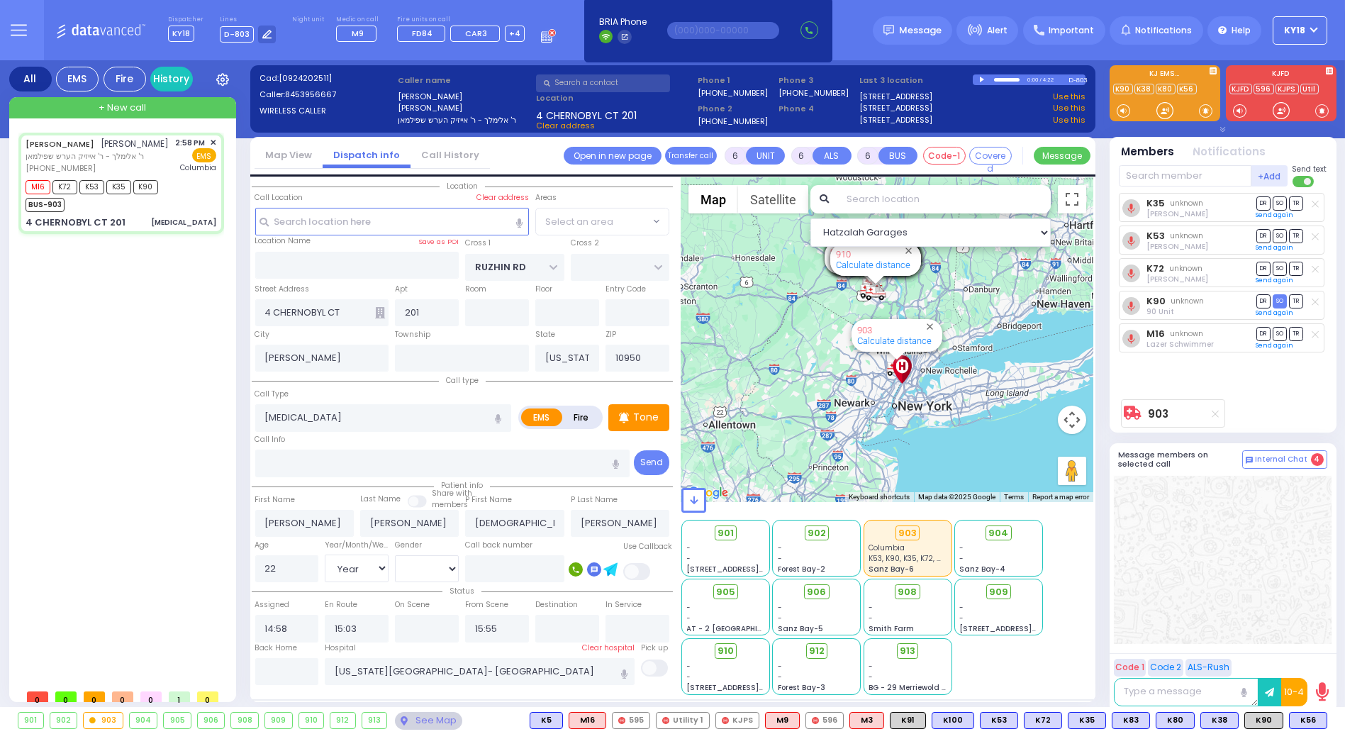
select select "ATZEI TAMURIM"
select select
radio input "true"
select select "Year"
select select "[DEMOGRAPHIC_DATA]"
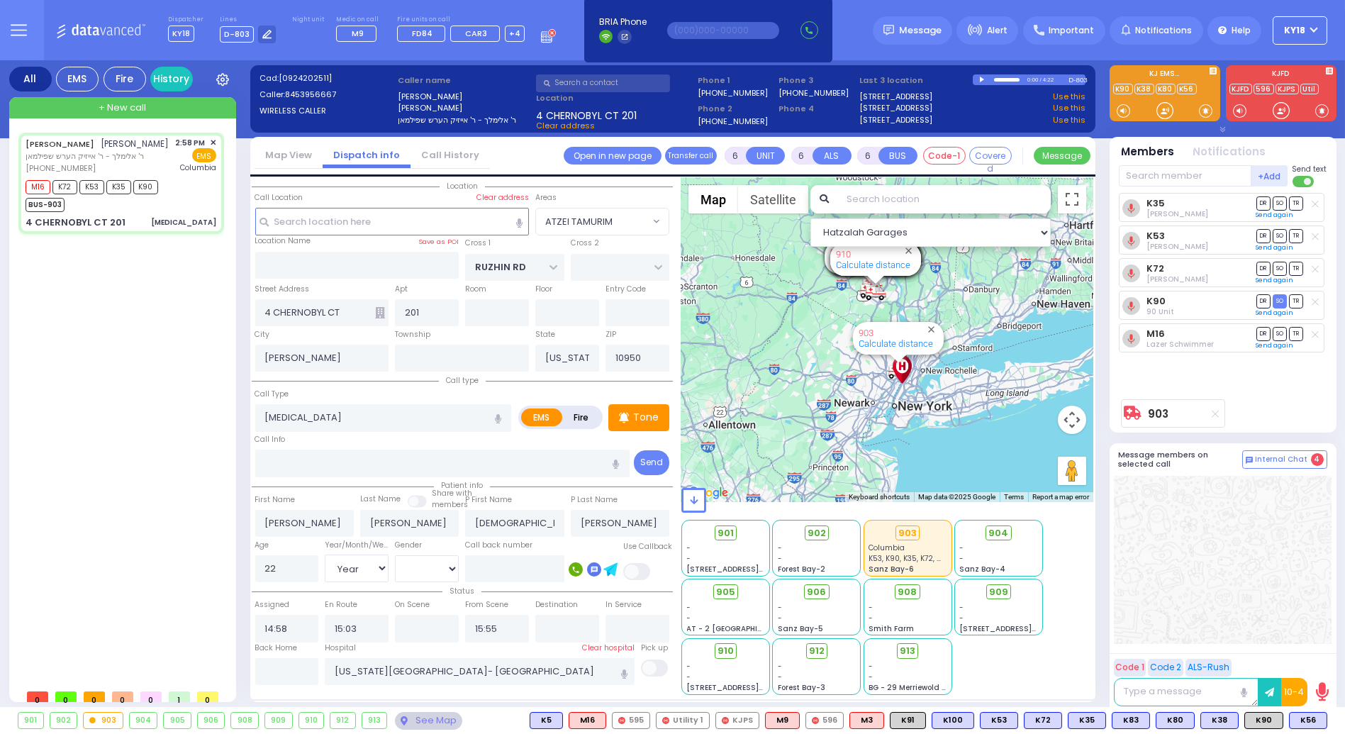
select select "Hatzalah Garages"
select select "ATZEI TAMURIM"
select select
radio input "true"
select select "Year"
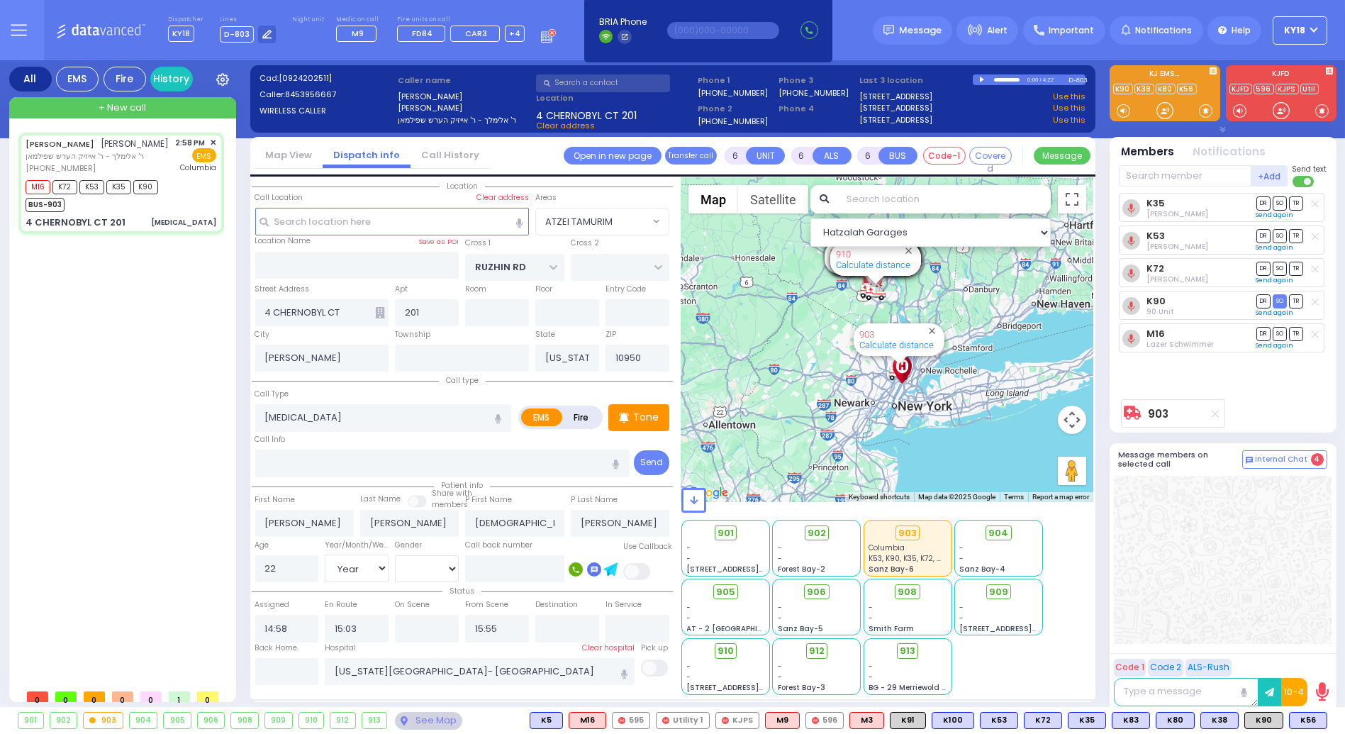
select select "[DEMOGRAPHIC_DATA]"
select select "Hatzalah Garages"
select select "ATZEI TAMURIM"
select select
radio input "true"
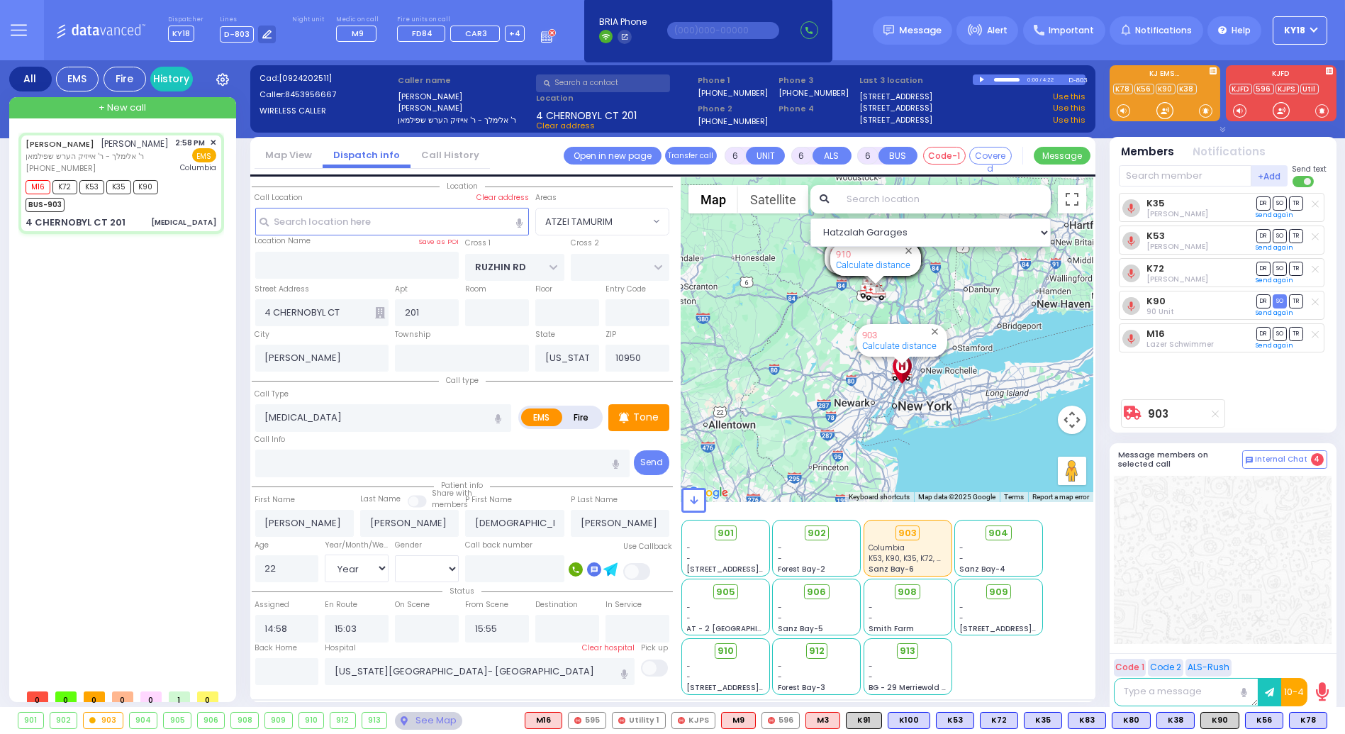
select select "Year"
select select "[DEMOGRAPHIC_DATA]"
select select "Hatzalah Garages"
select select "ATZEI TAMURIM"
select select
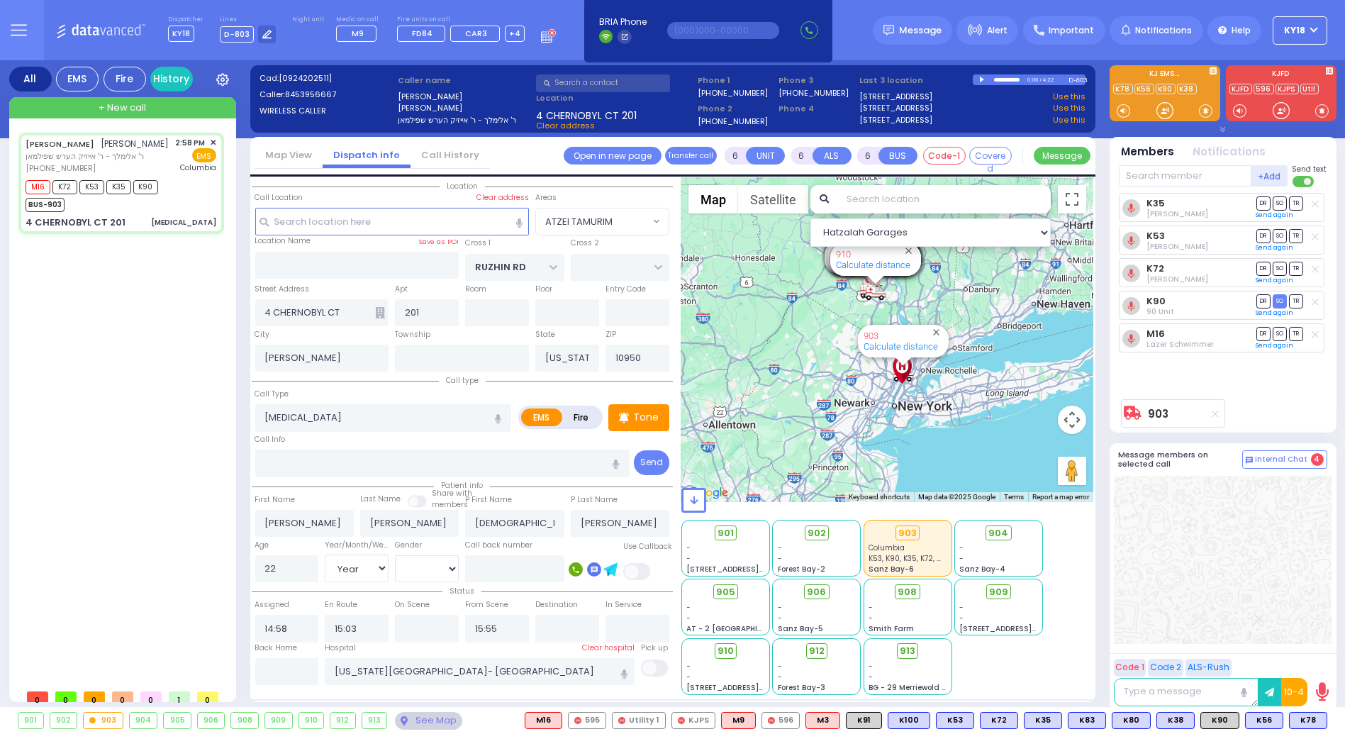
radio input "true"
select select "Year"
select select "[DEMOGRAPHIC_DATA]"
select select "Hatzalah Garages"
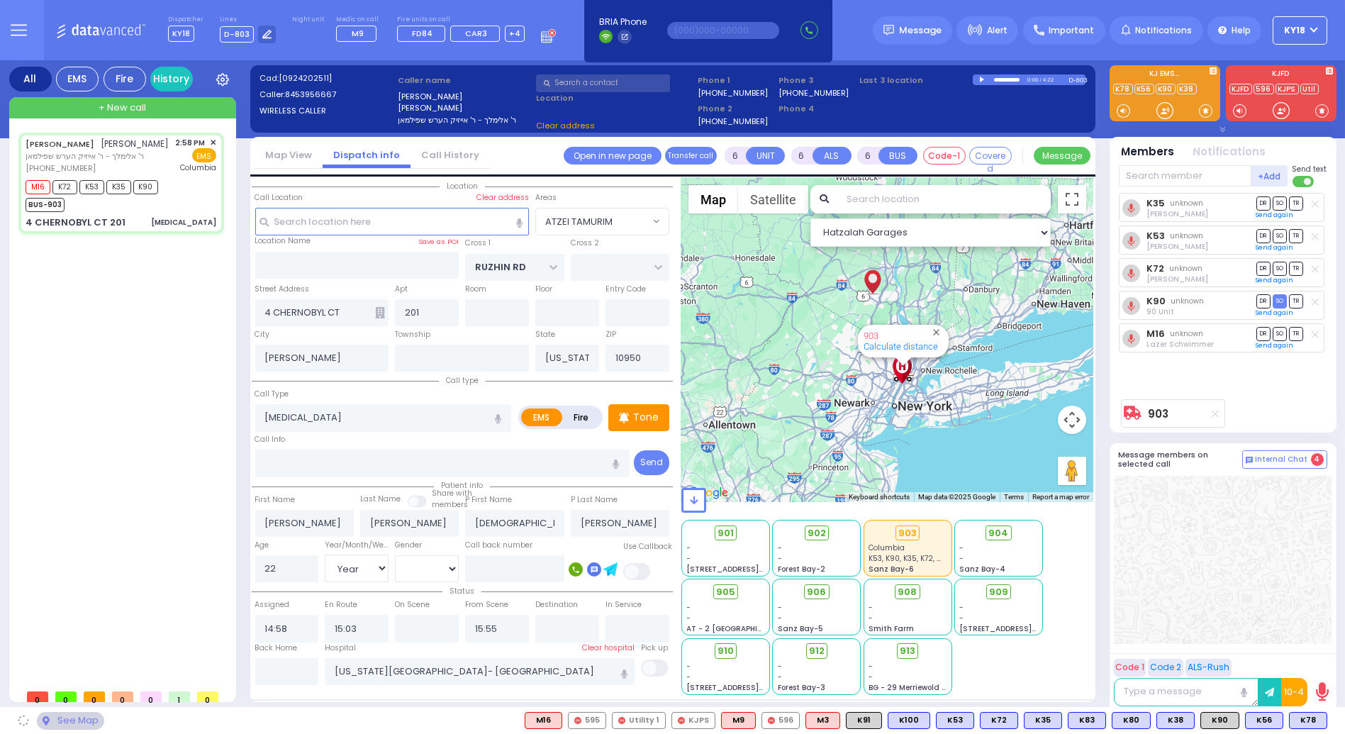
select select
radio input "true"
select select "Year"
select select "[DEMOGRAPHIC_DATA]"
select select "Hatzalah Garages"
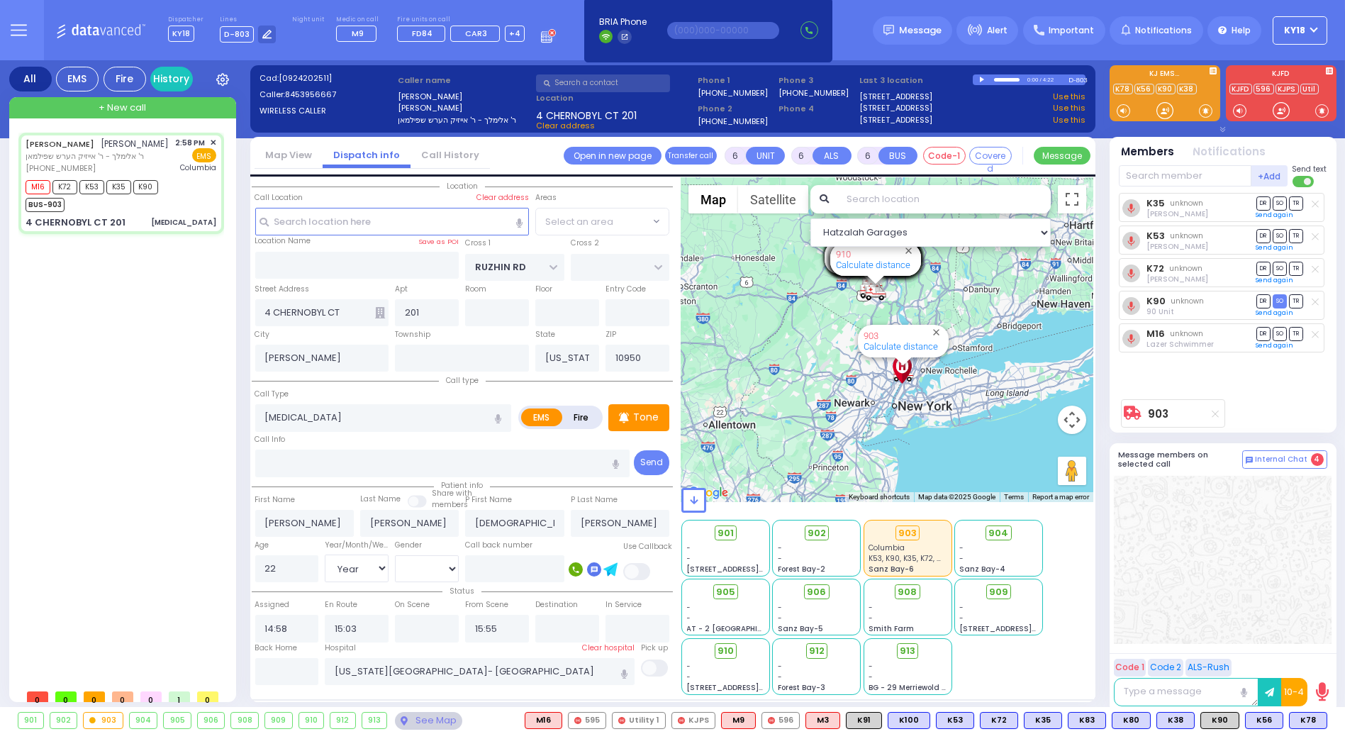
select select "ATZEI TAMURIM"
select select
radio input "true"
select select "Year"
select select "[DEMOGRAPHIC_DATA]"
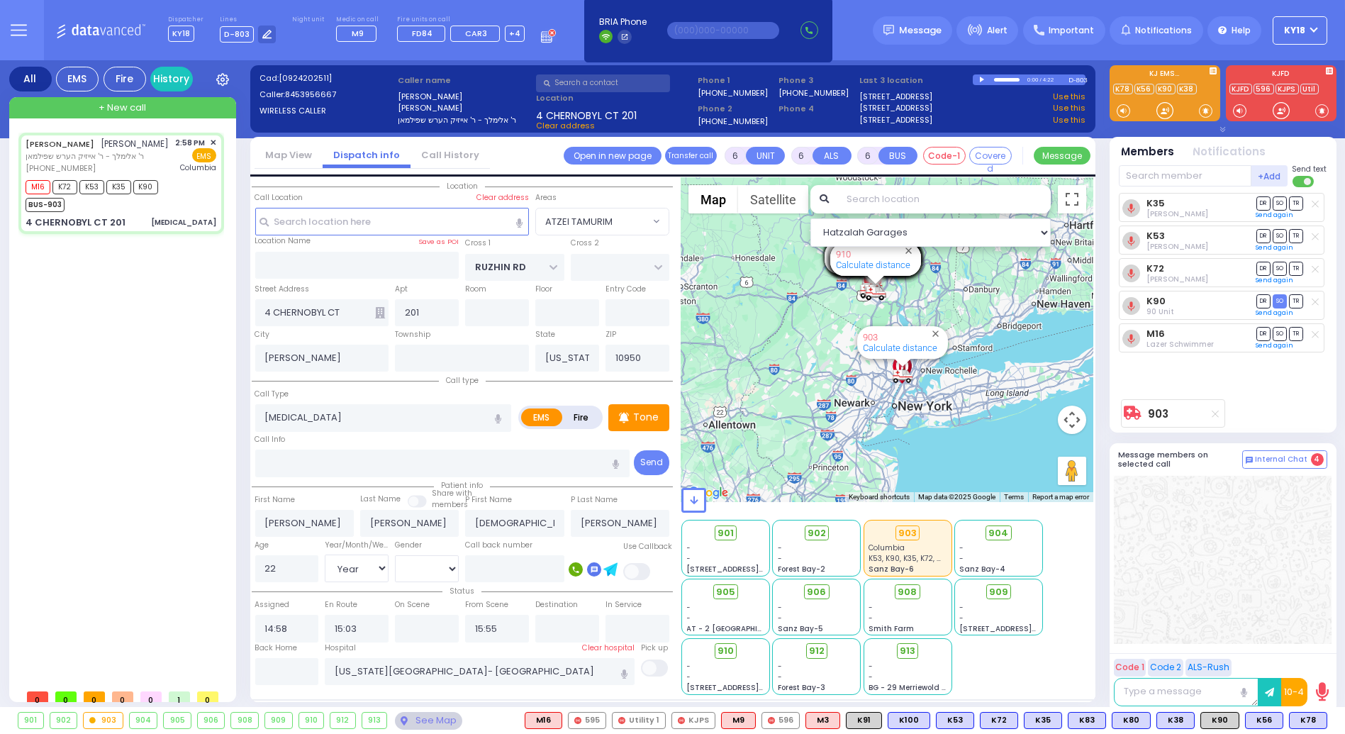
select select "Hatzalah Garages"
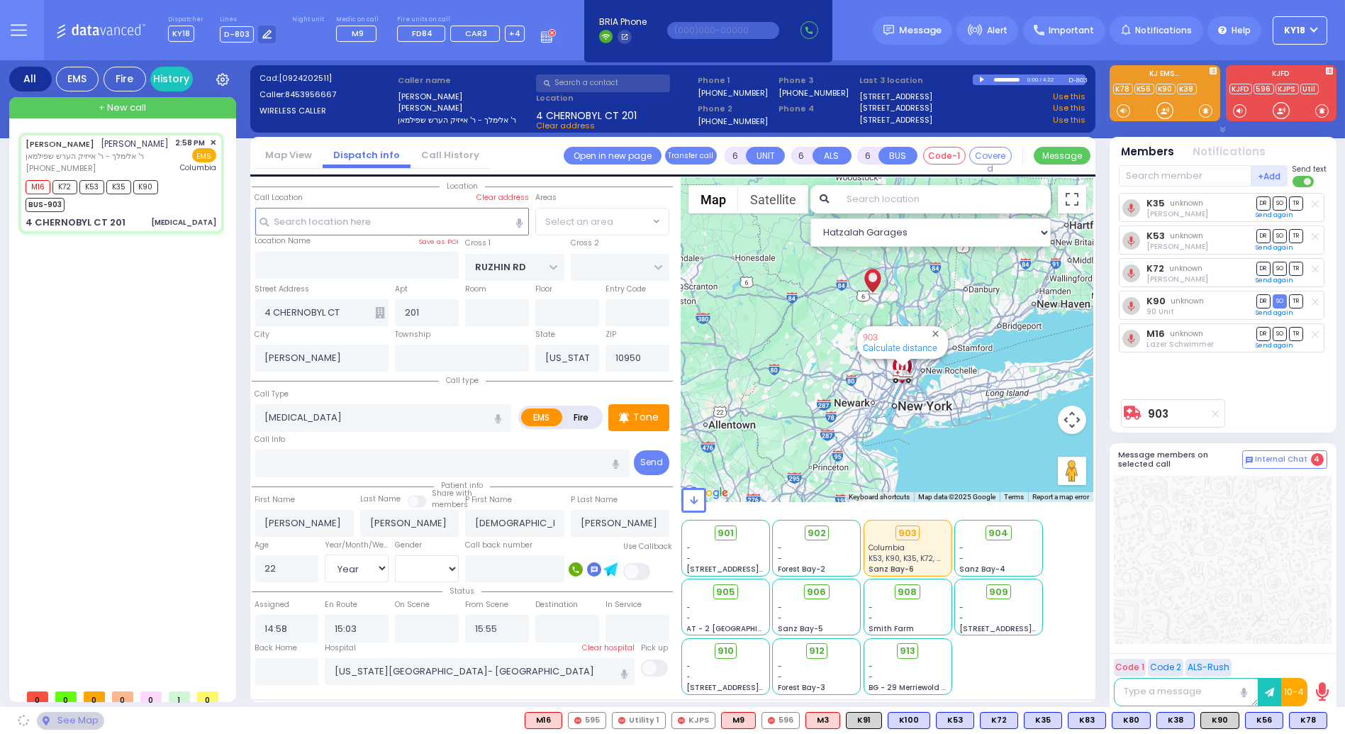
select select "ATZEI TAMURIM"
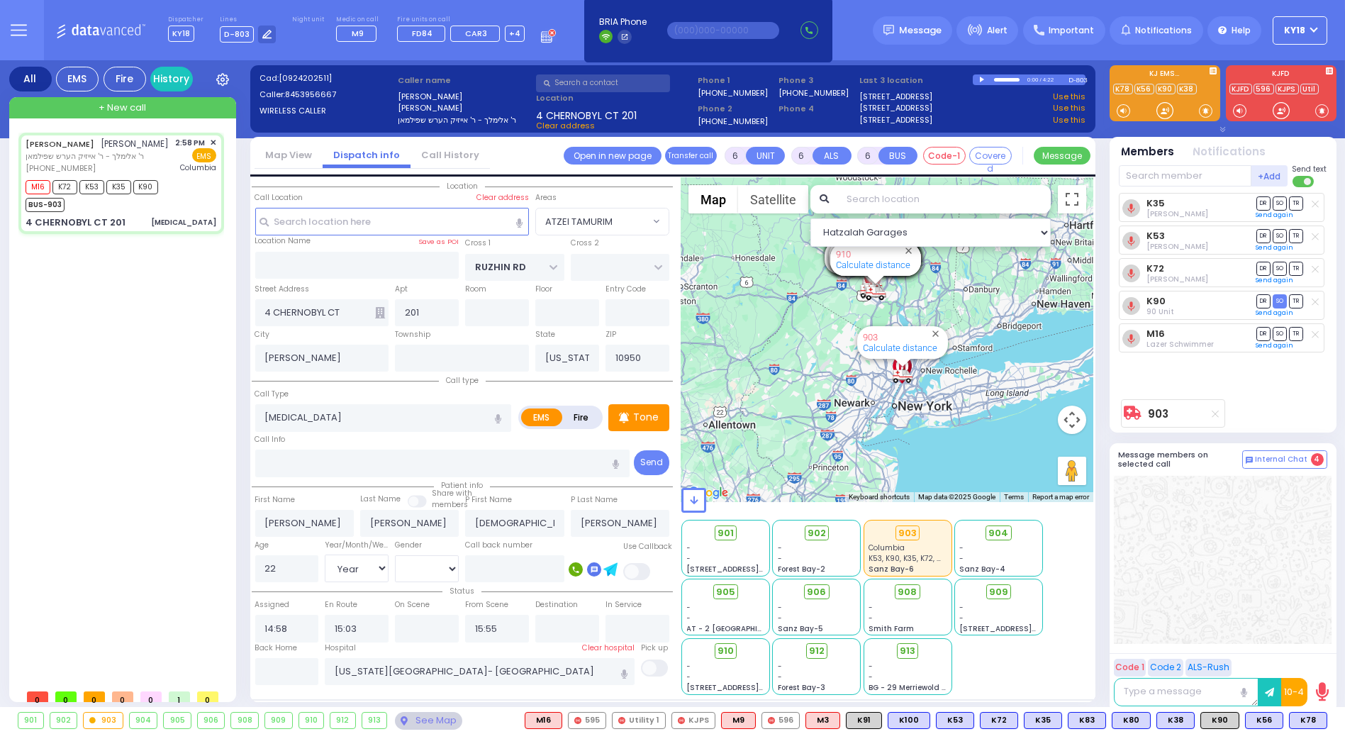
select select
radio input "true"
select select "Year"
select select "[DEMOGRAPHIC_DATA]"
select select "Hatzalah Garages"
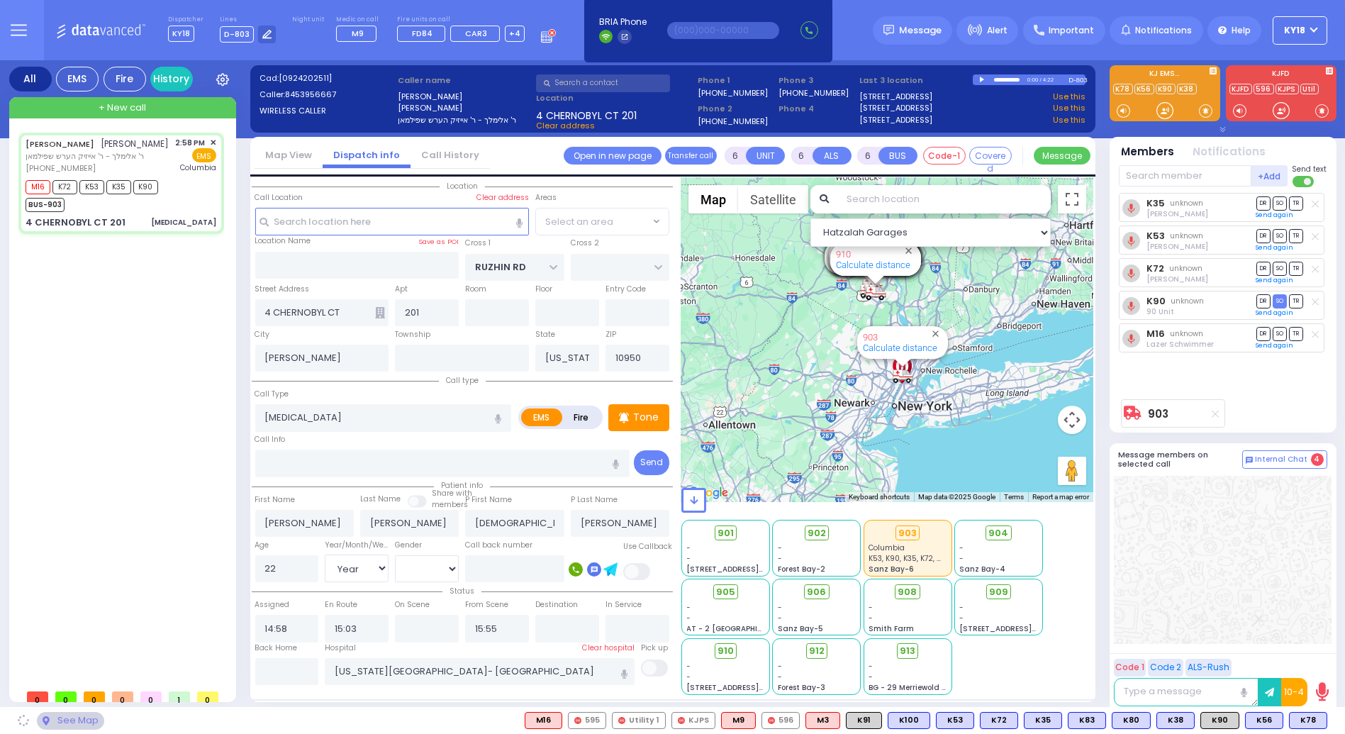
select select "ATZEI TAMURIM"
select select
radio input "true"
select select "Year"
select select "[DEMOGRAPHIC_DATA]"
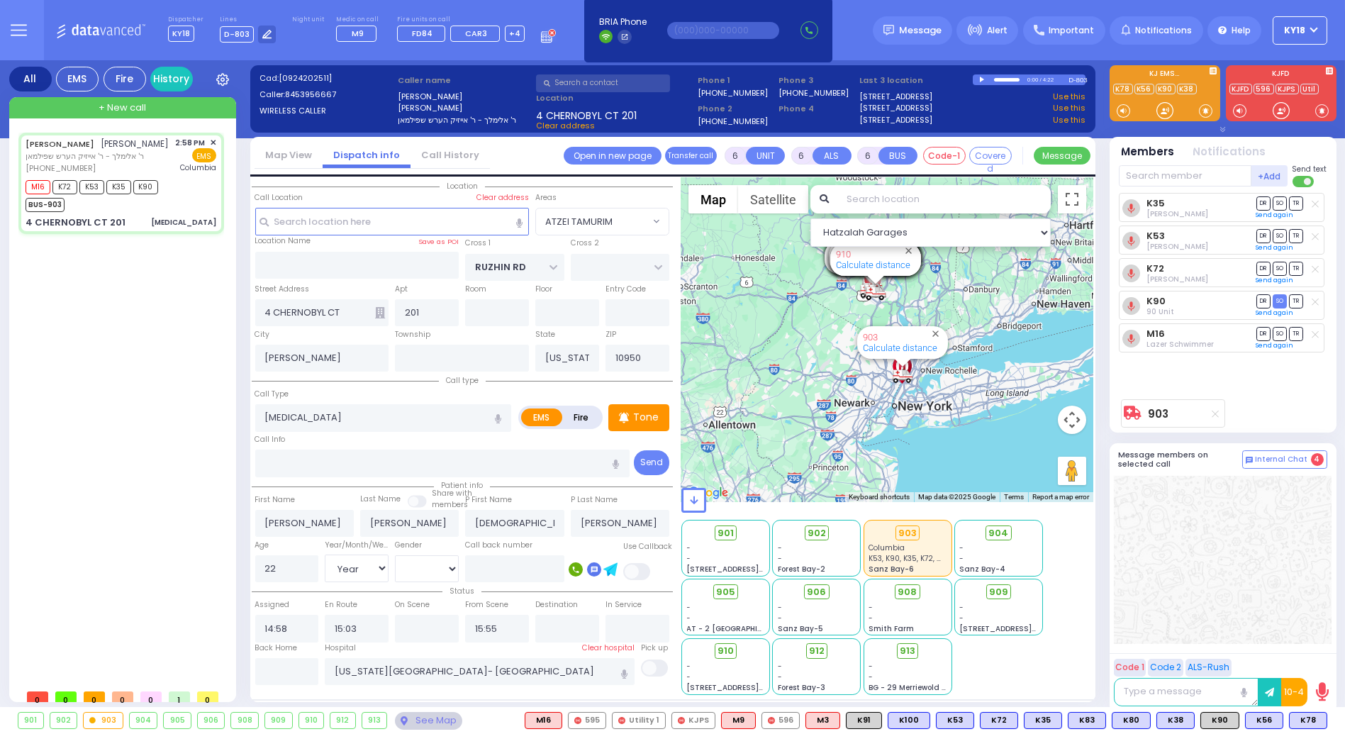
select select "Hatzalah Garages"
select select "ATZEI TAMURIM"
select select
radio input "true"
select select "Year"
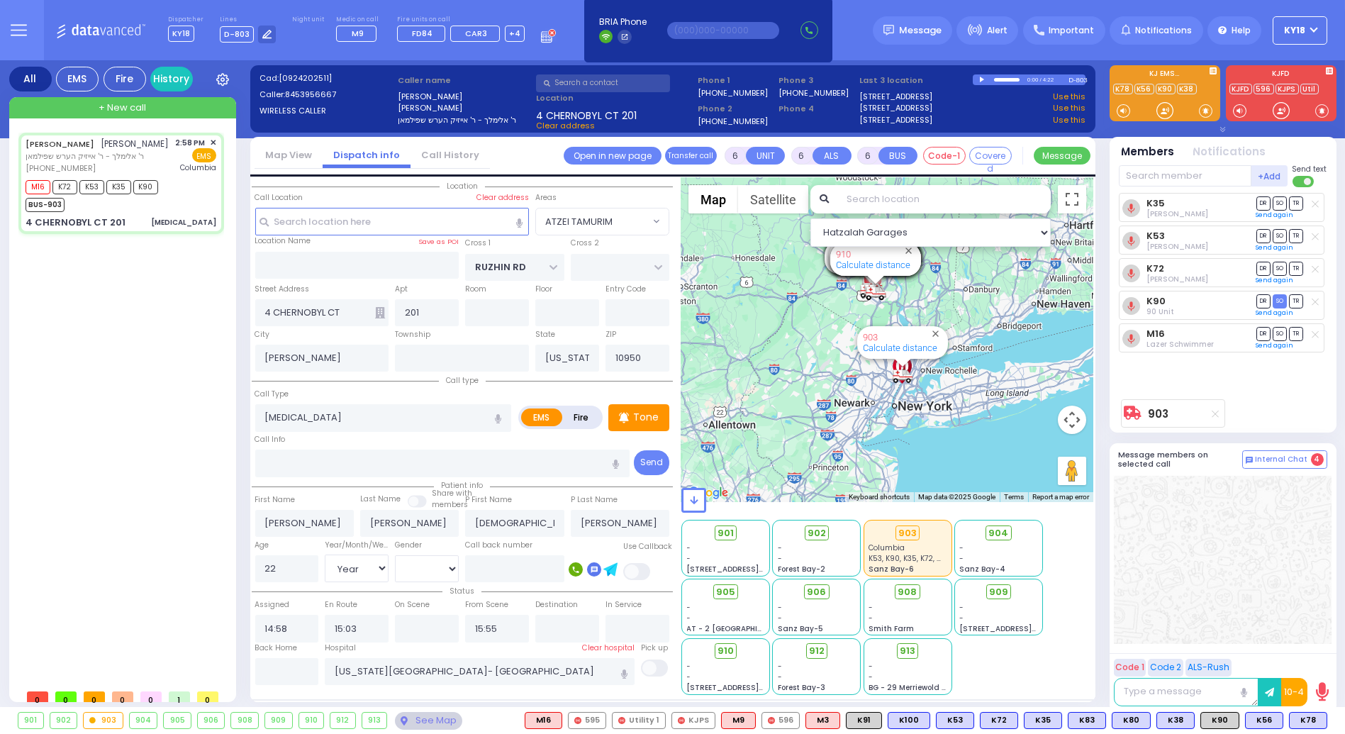
select select "[DEMOGRAPHIC_DATA]"
select select "Hatzalah Garages"
select select "ATZEI TAMURIM"
select select
radio input "true"
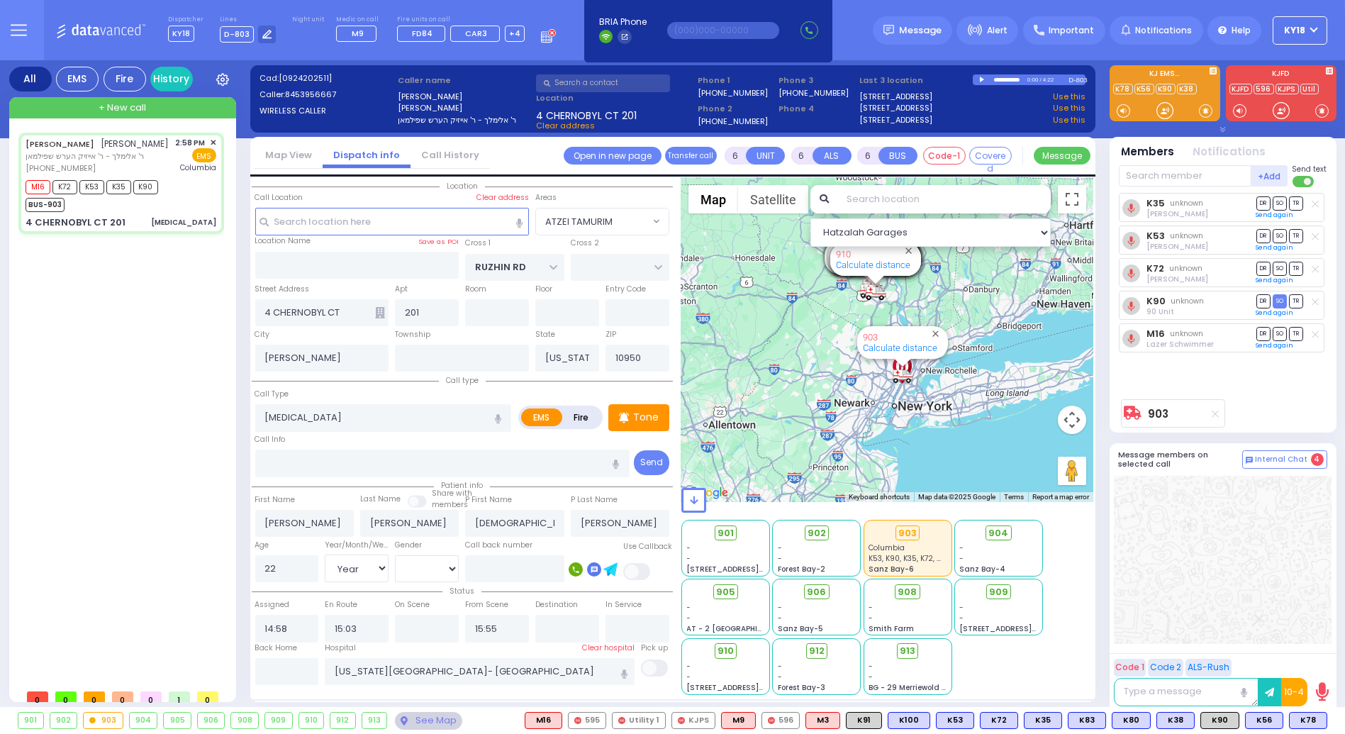
select select "Year"
select select "[DEMOGRAPHIC_DATA]"
select select "Hatzalah Garages"
select select "ATZEI TAMURIM"
select select
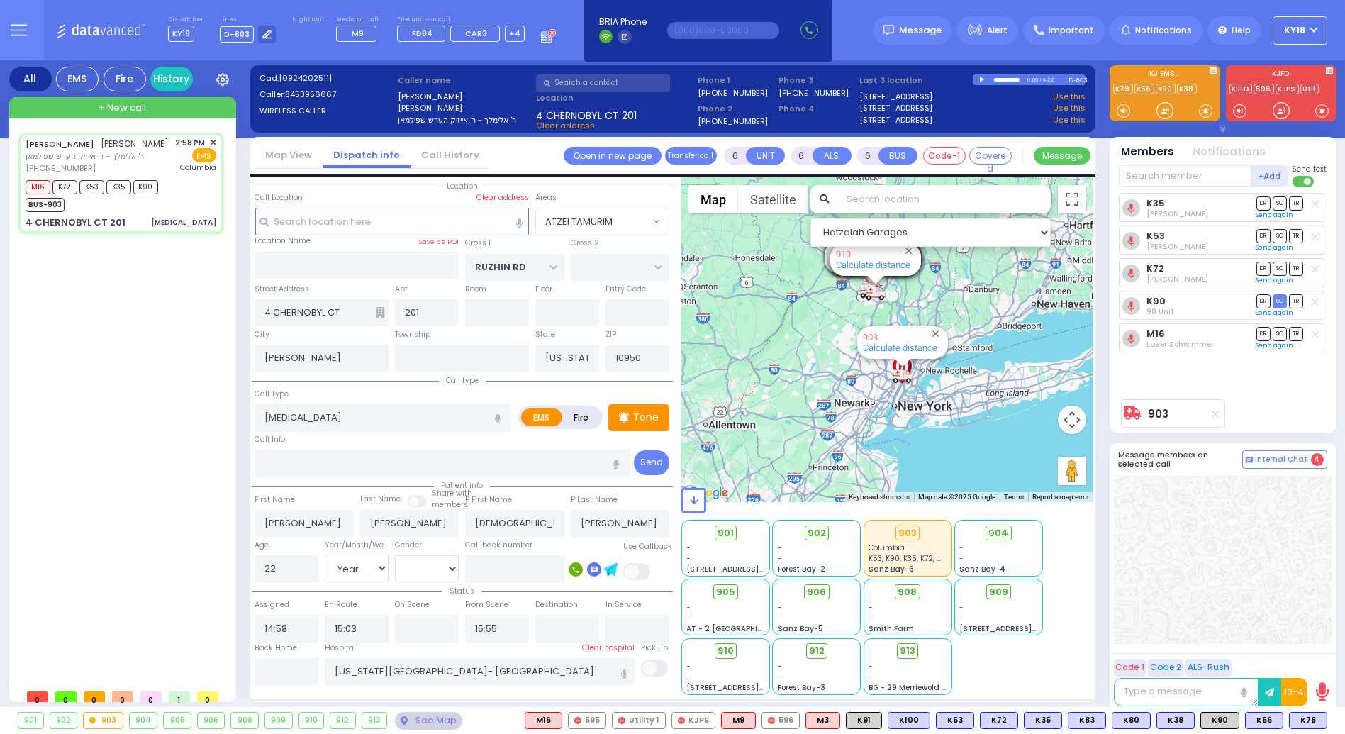
radio input "true"
select select "Year"
select select "[DEMOGRAPHIC_DATA]"
select select "Hatzalah Garages"
select select "ATZEI TAMURIM"
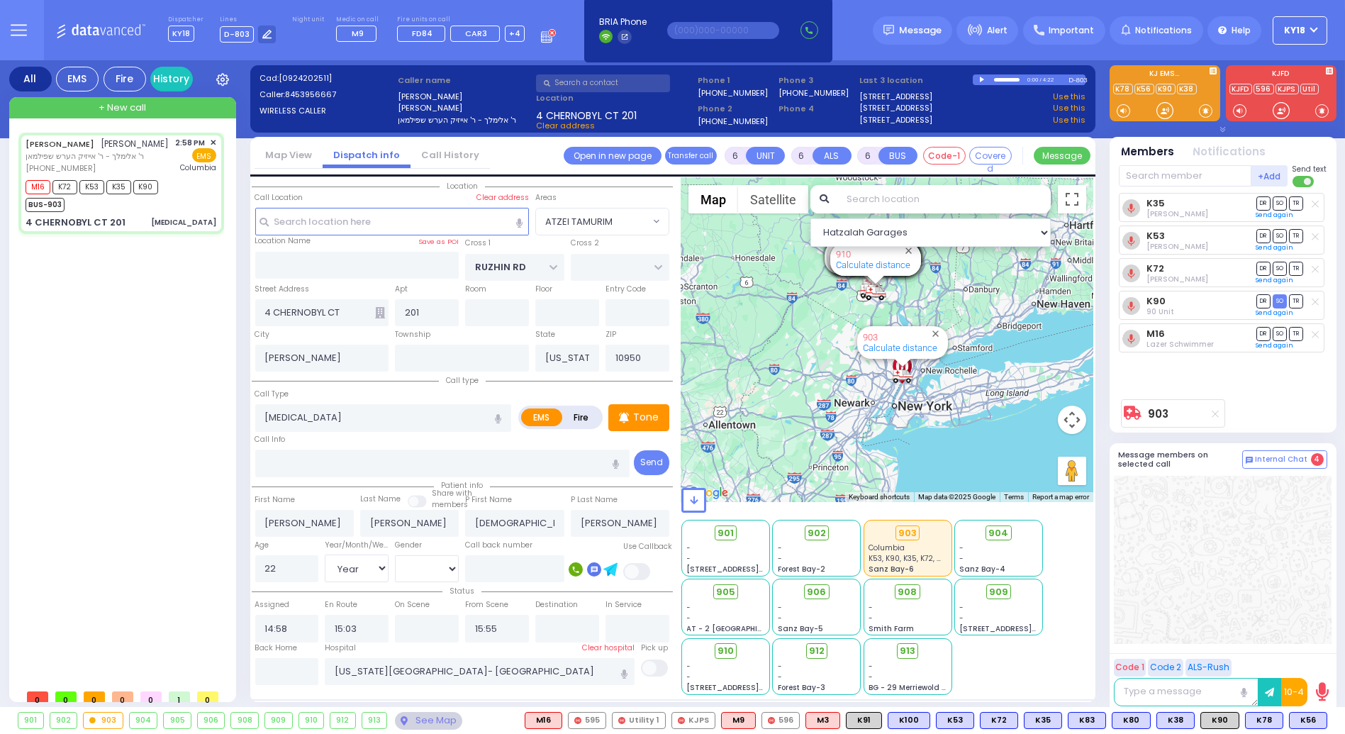
select select
radio input "true"
select select "Year"
